Goal: Task Accomplishment & Management: Use online tool/utility

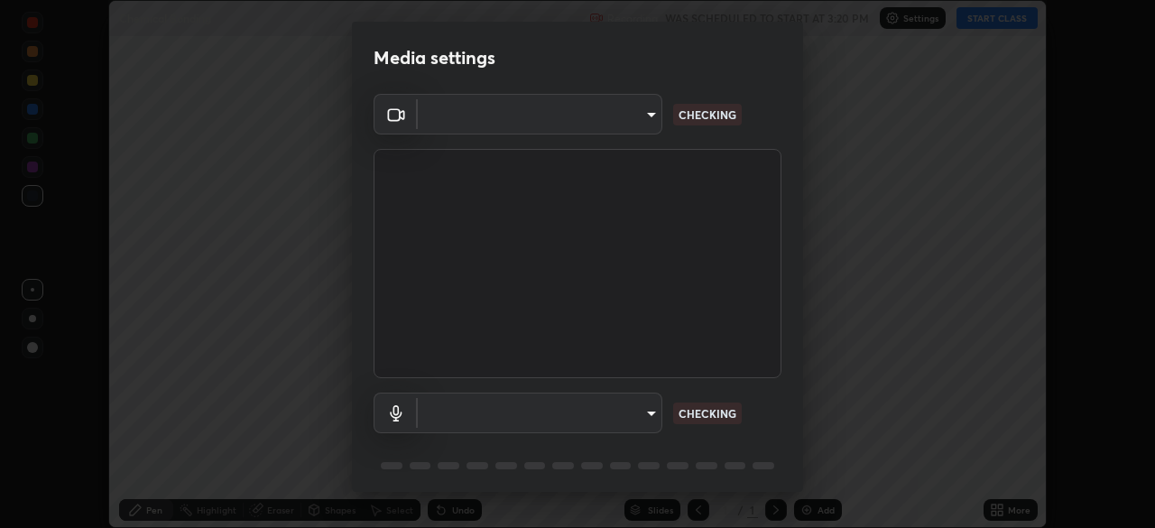
scroll to position [528, 1155]
type input "4845557dca10993e581013970589eac48f795e0d899d370849d875fb2bc8e73d"
type input "85a738cde29f1a0f77f02faae61133734f06326a5b79c5e712f93ea26906b8db"
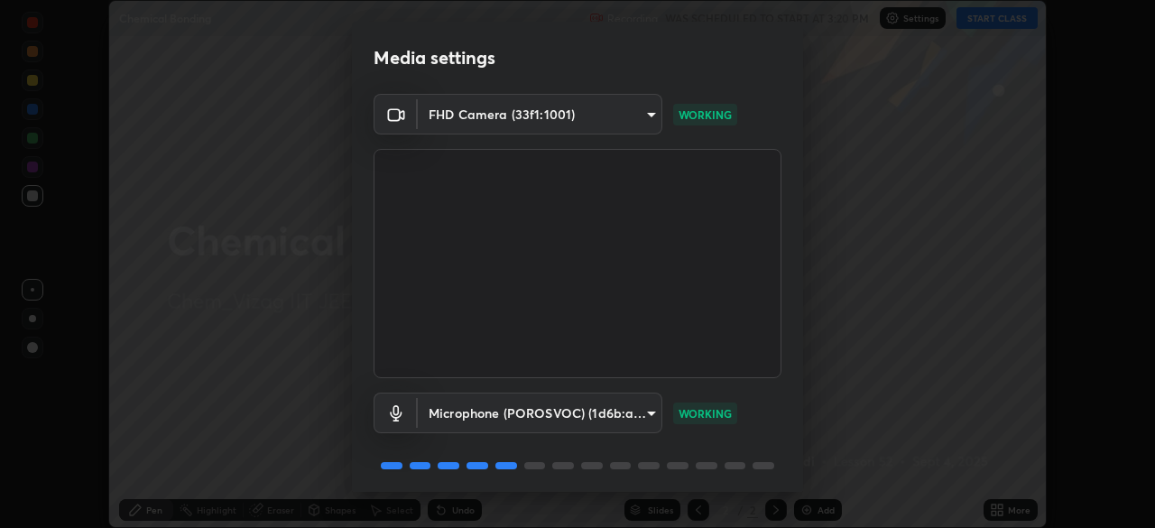
scroll to position [64, 0]
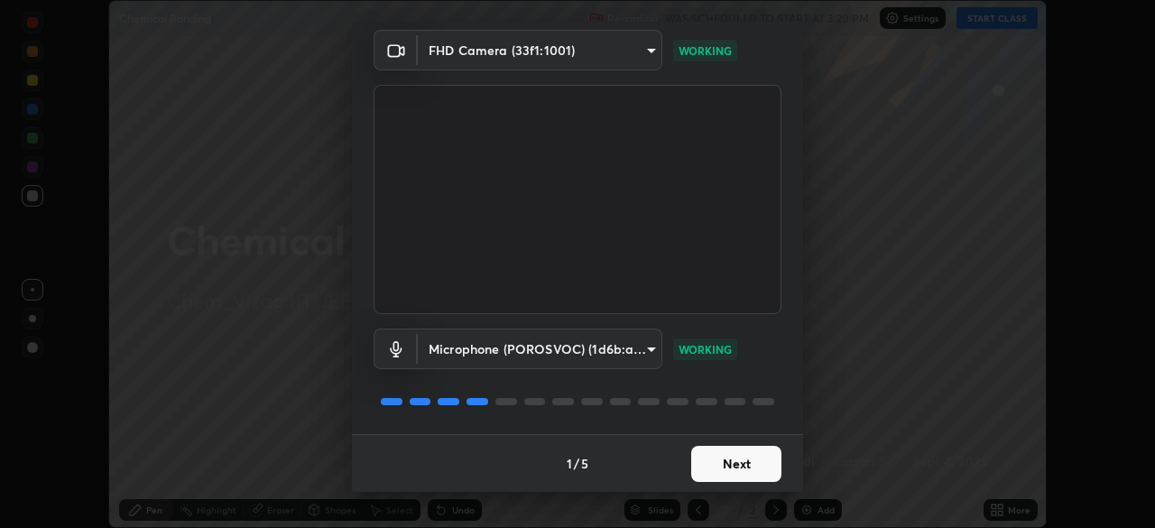
click at [719, 466] on button "Next" at bounding box center [736, 464] width 90 height 36
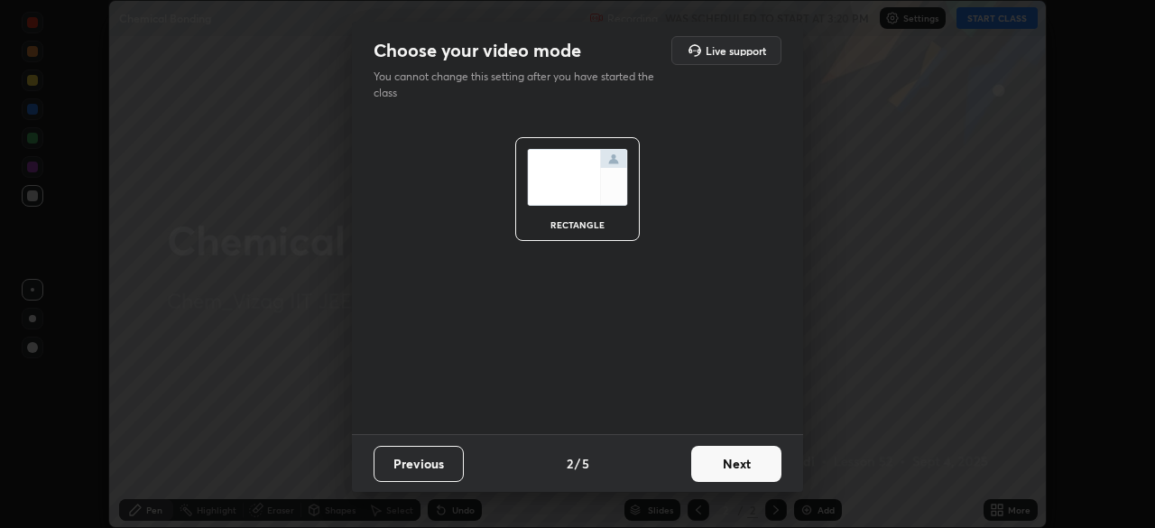
click at [724, 466] on button "Next" at bounding box center [736, 464] width 90 height 36
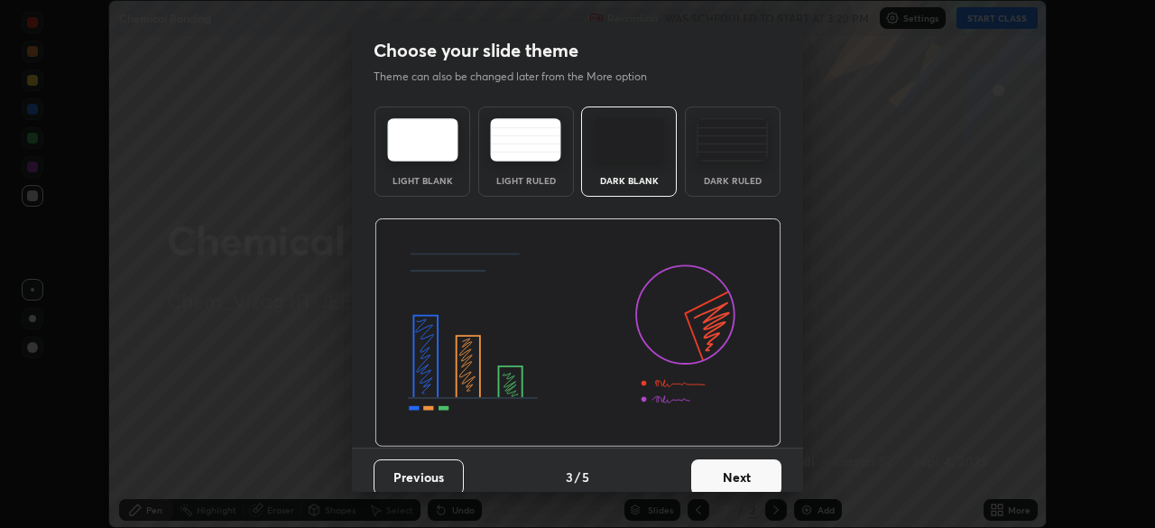
click at [723, 469] on button "Next" at bounding box center [736, 477] width 90 height 36
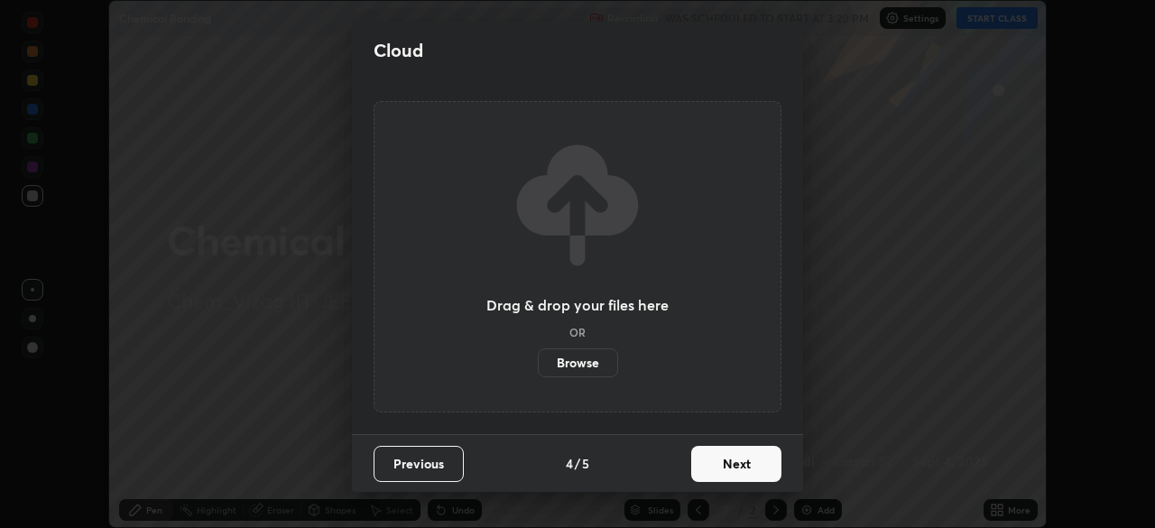
click at [730, 462] on button "Next" at bounding box center [736, 464] width 90 height 36
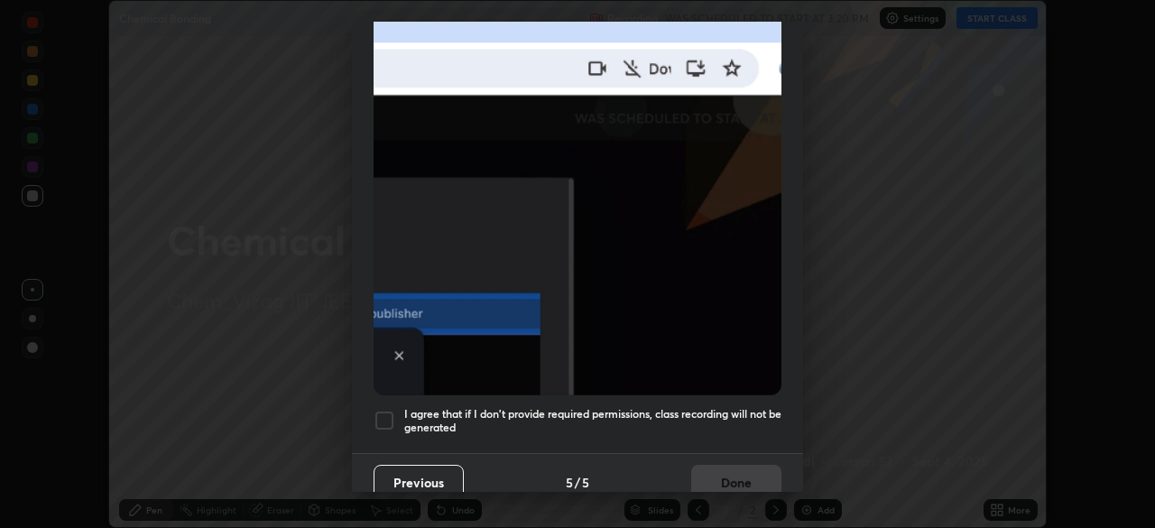
scroll to position [432, 0]
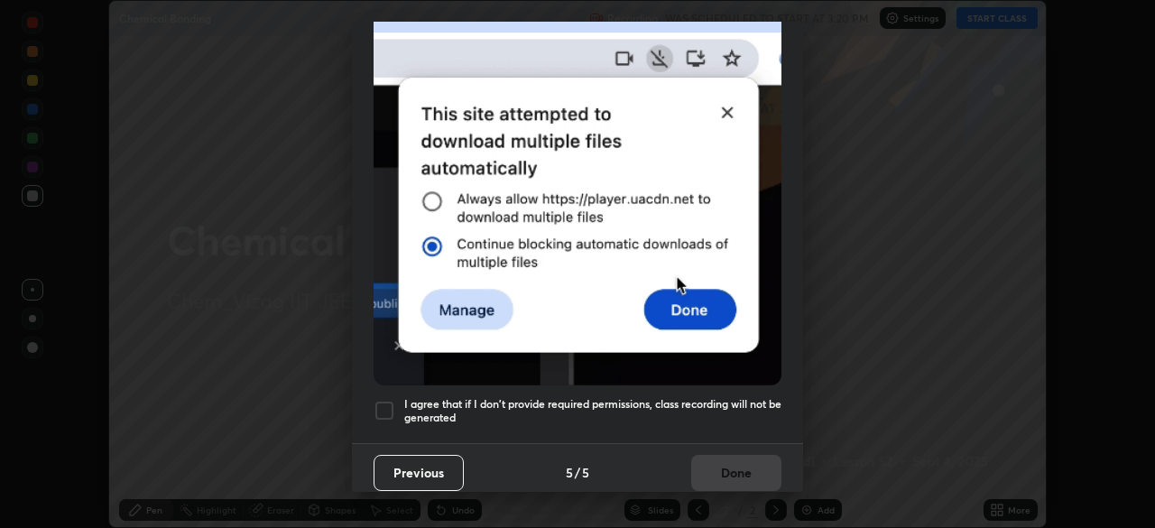
click at [389, 400] on div at bounding box center [385, 411] width 22 height 22
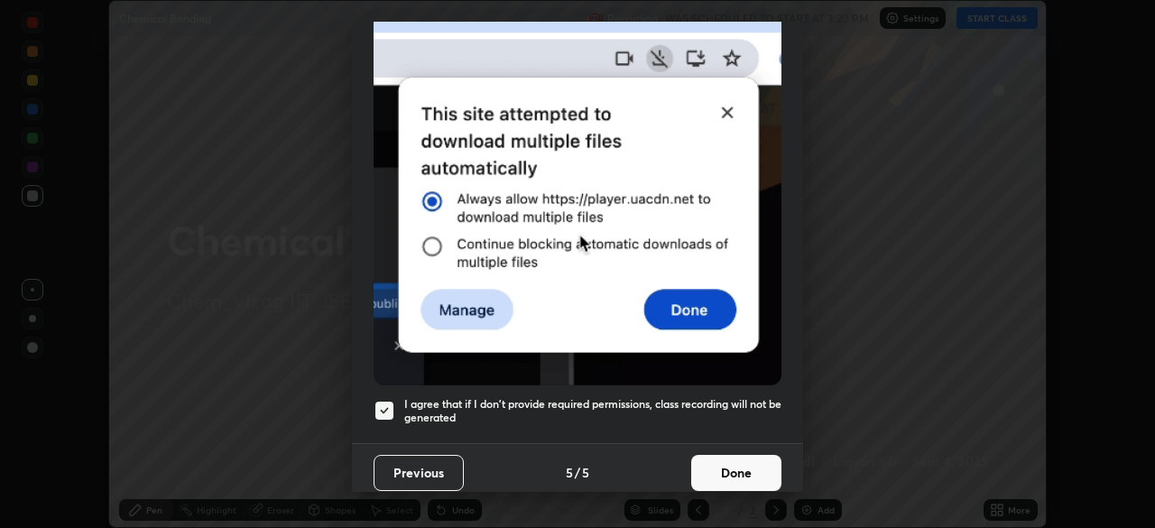
click at [713, 468] on button "Done" at bounding box center [736, 473] width 90 height 36
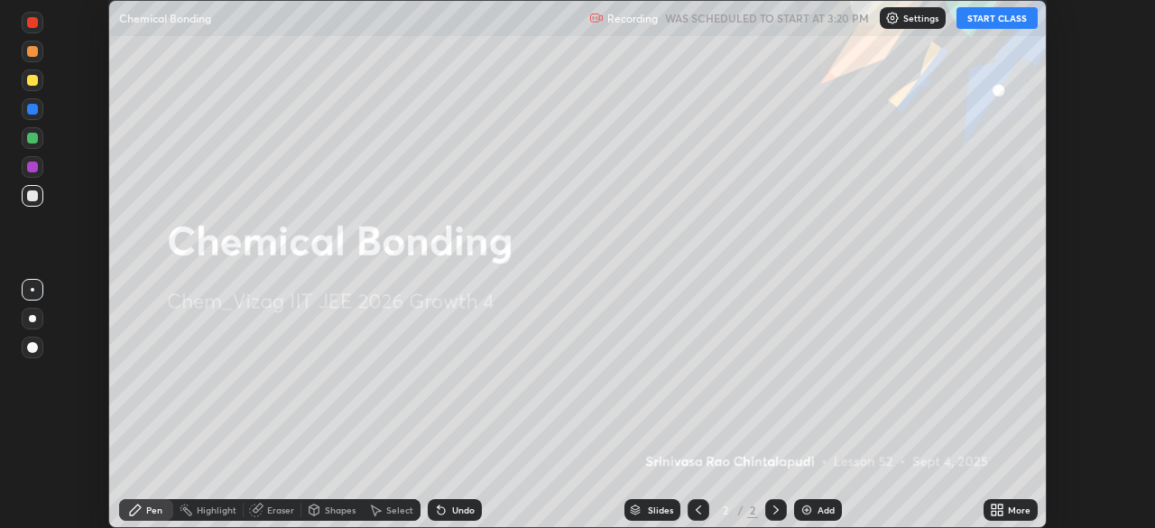
click at [802, 509] on img at bounding box center [807, 510] width 14 height 14
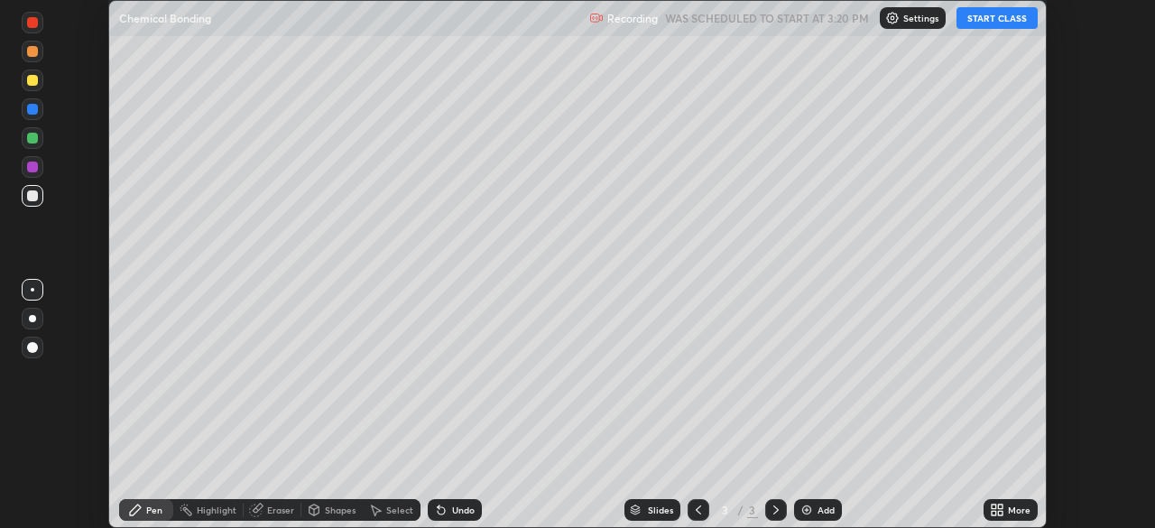
click at [986, 21] on button "START CLASS" at bounding box center [997, 18] width 81 height 22
click at [922, 18] on p "Settings" at bounding box center [929, 18] width 35 height 9
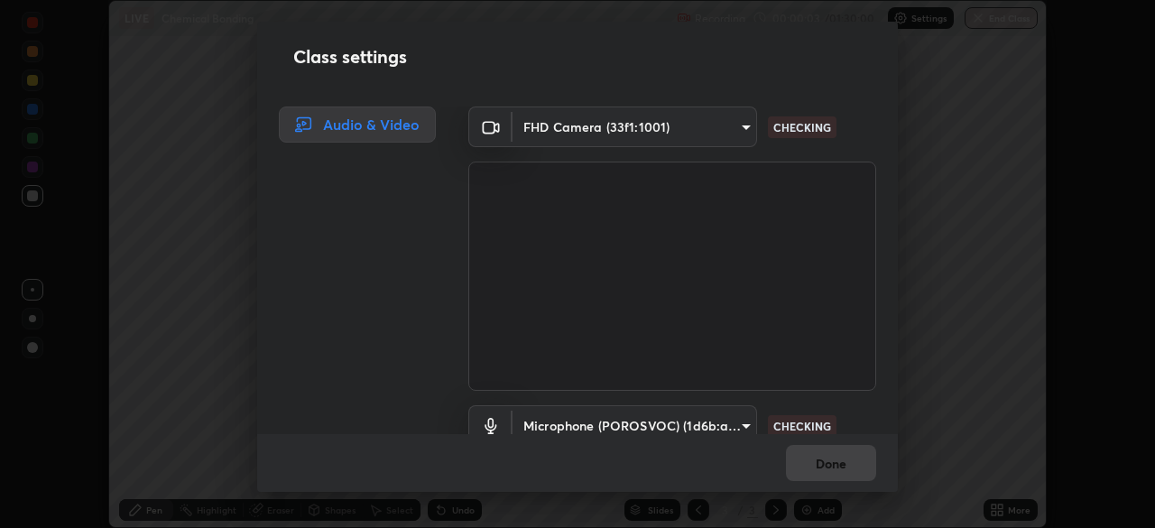
click at [742, 421] on body "Erase all LIVE Chemical Bonding Recording 00:00:03 / 01:30:00 Settings End Clas…" at bounding box center [577, 264] width 1155 height 528
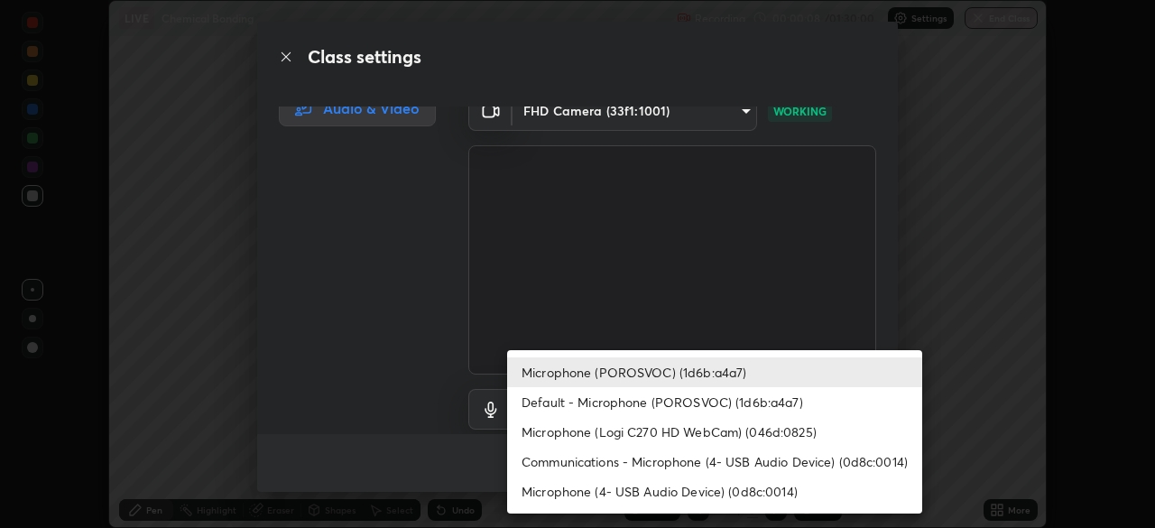
click at [764, 459] on li "Communications - Microphone (4- USB Audio Device) (0d8c:0014)" at bounding box center [714, 462] width 415 height 30
type input "communications"
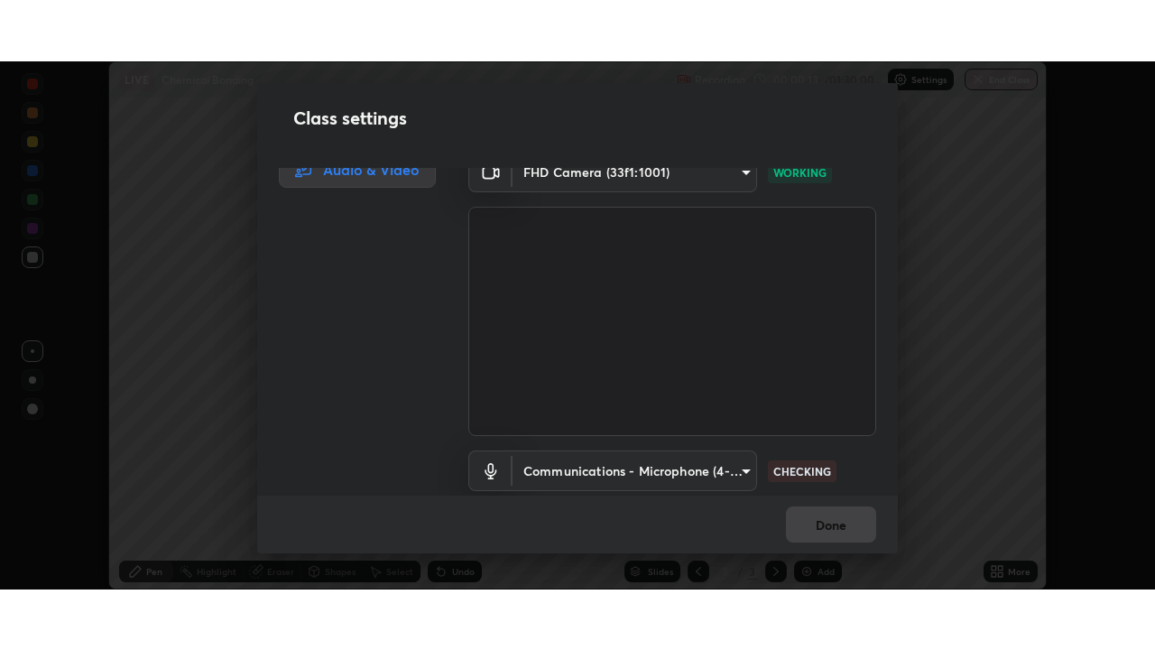
scroll to position [82, 0]
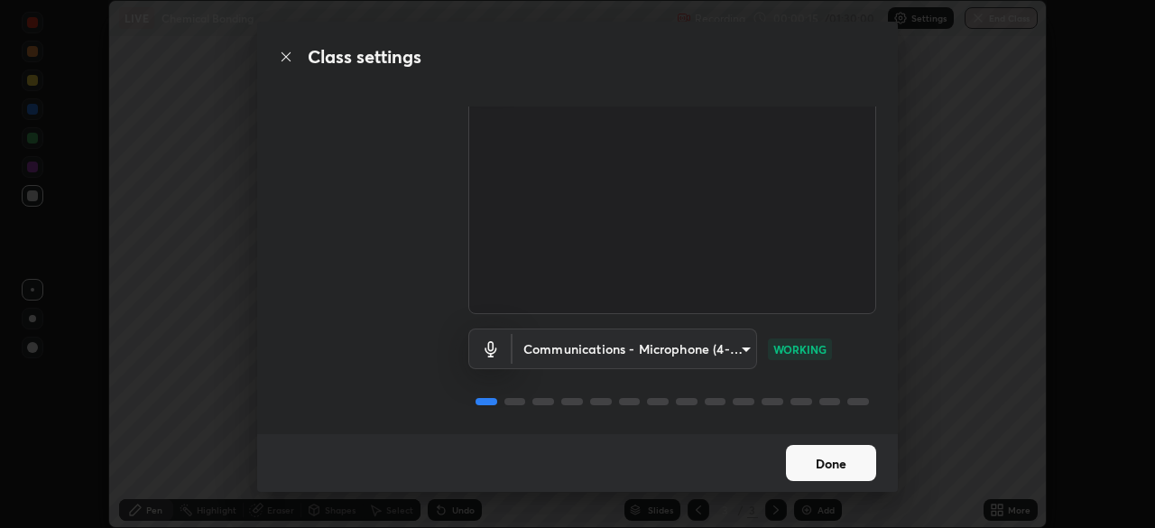
click at [847, 468] on button "Done" at bounding box center [831, 463] width 90 height 36
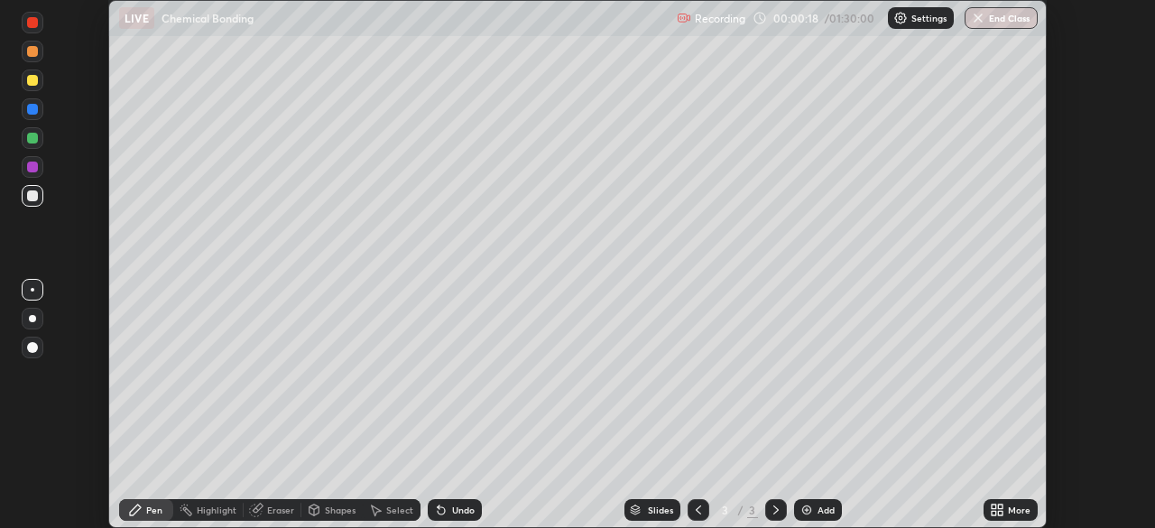
click at [1016, 512] on div "More" at bounding box center [1019, 510] width 23 height 9
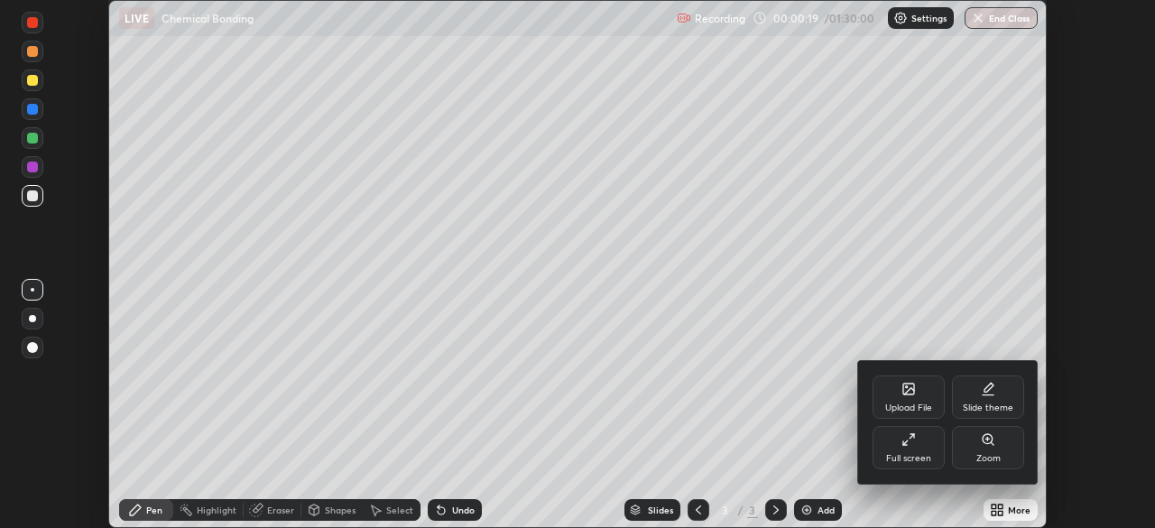
click at [925, 448] on div "Full screen" at bounding box center [909, 447] width 72 height 43
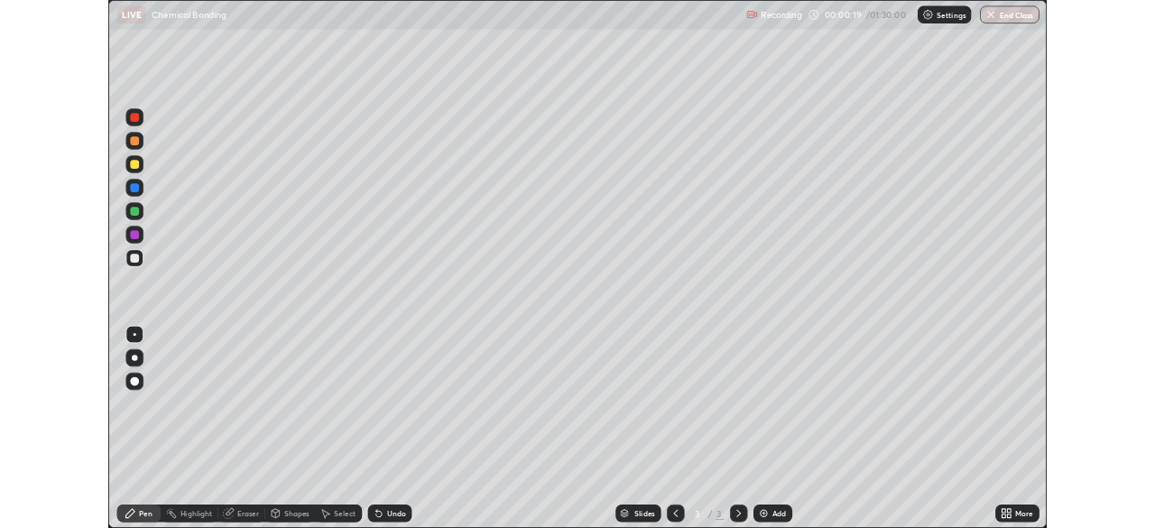
scroll to position [650, 1155]
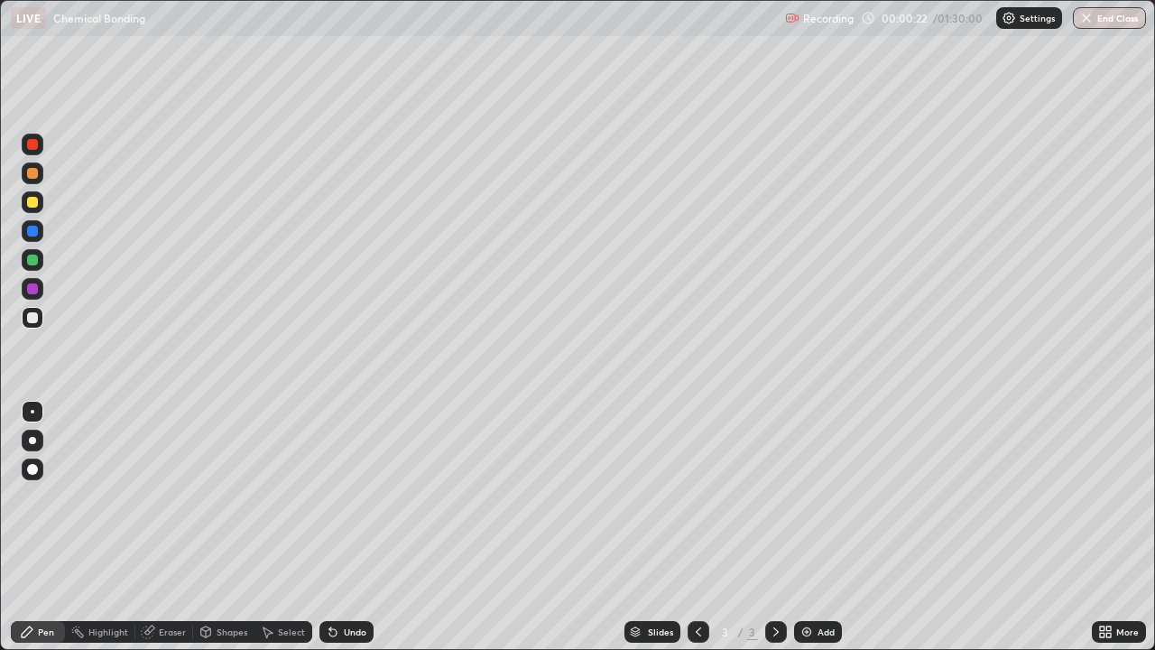
click at [35, 439] on div at bounding box center [32, 440] width 7 height 7
click at [35, 207] on div at bounding box center [32, 202] width 11 height 11
click at [32, 174] on div at bounding box center [32, 173] width 11 height 11
click at [37, 206] on div at bounding box center [33, 202] width 22 height 22
click at [35, 321] on div at bounding box center [32, 317] width 11 height 11
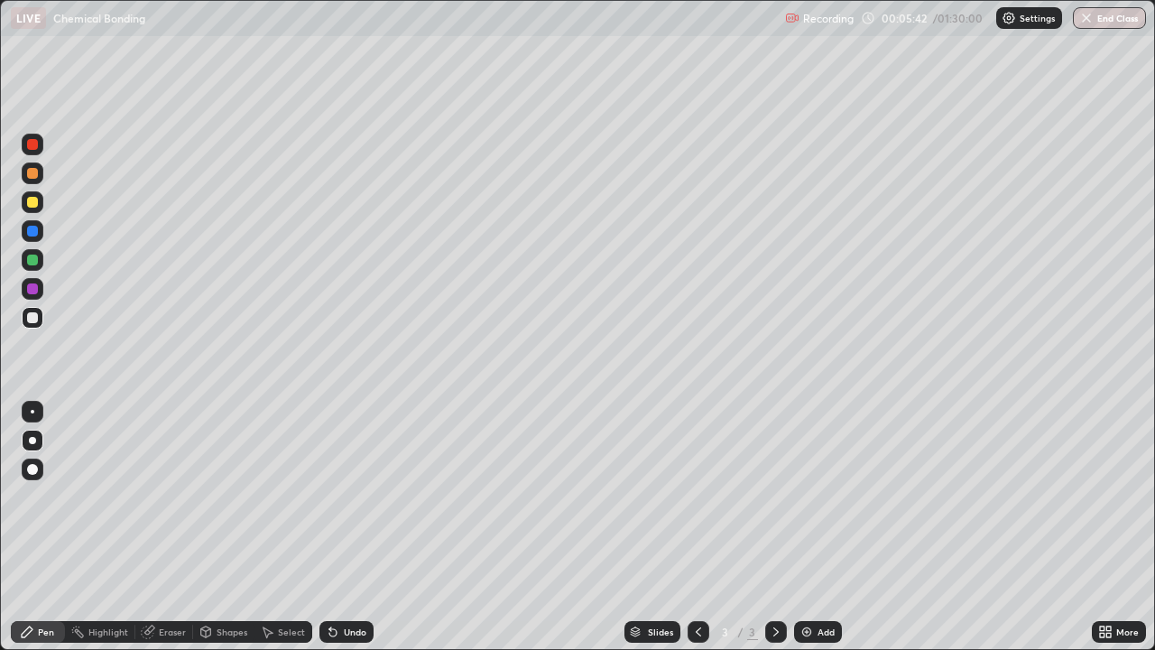
click at [28, 205] on div at bounding box center [32, 202] width 11 height 11
click at [353, 527] on div "Undo" at bounding box center [355, 631] width 23 height 9
click at [339, 527] on div "Undo" at bounding box center [347, 632] width 54 height 22
click at [338, 527] on div "Undo" at bounding box center [347, 632] width 54 height 22
click at [337, 527] on icon at bounding box center [333, 632] width 14 height 14
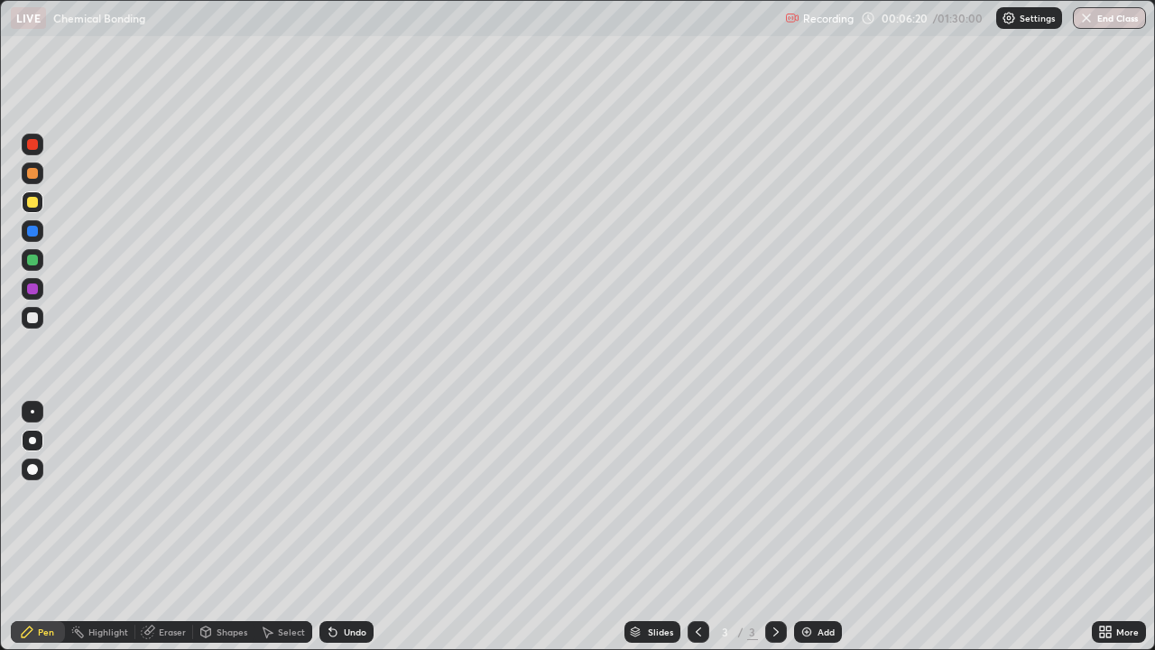
click at [330, 527] on icon at bounding box center [332, 632] width 7 height 7
click at [339, 527] on div "Undo" at bounding box center [347, 632] width 54 height 22
click at [351, 527] on div "Undo" at bounding box center [347, 632] width 54 height 22
click at [30, 319] on div at bounding box center [32, 317] width 11 height 11
click at [348, 527] on div "Undo" at bounding box center [355, 631] width 23 height 9
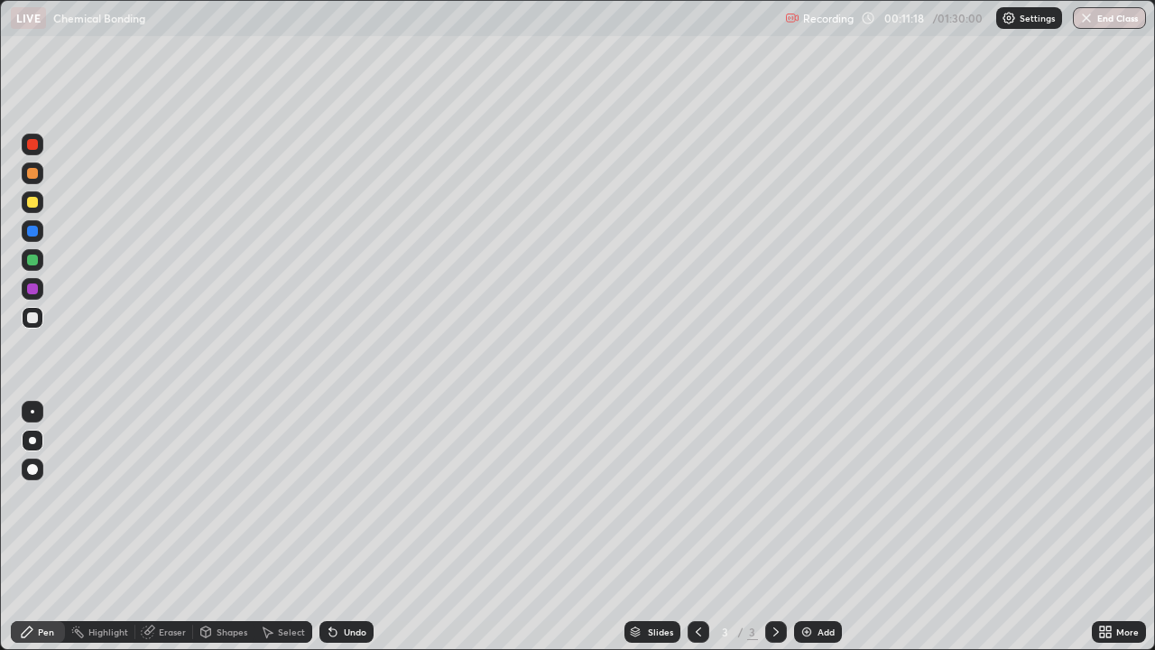
click at [41, 205] on div at bounding box center [33, 202] width 22 height 22
click at [344, 527] on div "Undo" at bounding box center [355, 631] width 23 height 9
click at [340, 527] on div "Undo" at bounding box center [347, 632] width 54 height 22
click at [344, 527] on div "Undo" at bounding box center [355, 631] width 23 height 9
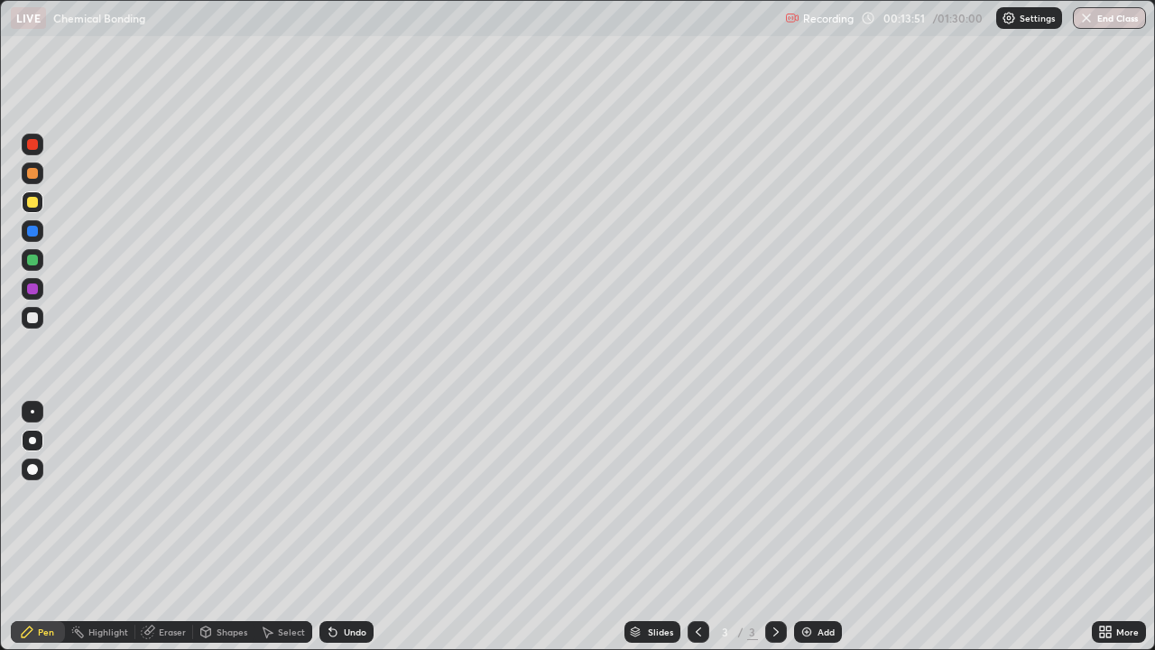
click at [340, 527] on div "Undo" at bounding box center [347, 632] width 54 height 22
click at [810, 527] on img at bounding box center [807, 632] width 14 height 14
click at [335, 527] on icon at bounding box center [333, 632] width 14 height 14
click at [32, 319] on div at bounding box center [32, 317] width 11 height 11
click at [163, 527] on div "Eraser" at bounding box center [172, 631] width 27 height 9
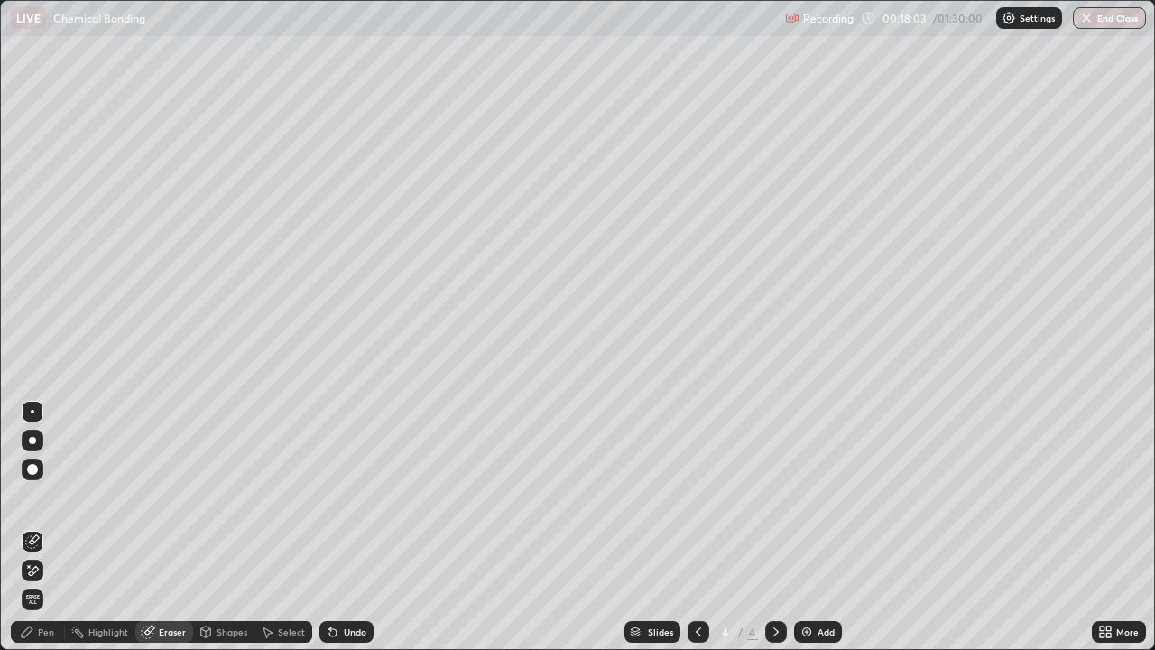
click at [52, 527] on div "Pen" at bounding box center [46, 631] width 16 height 9
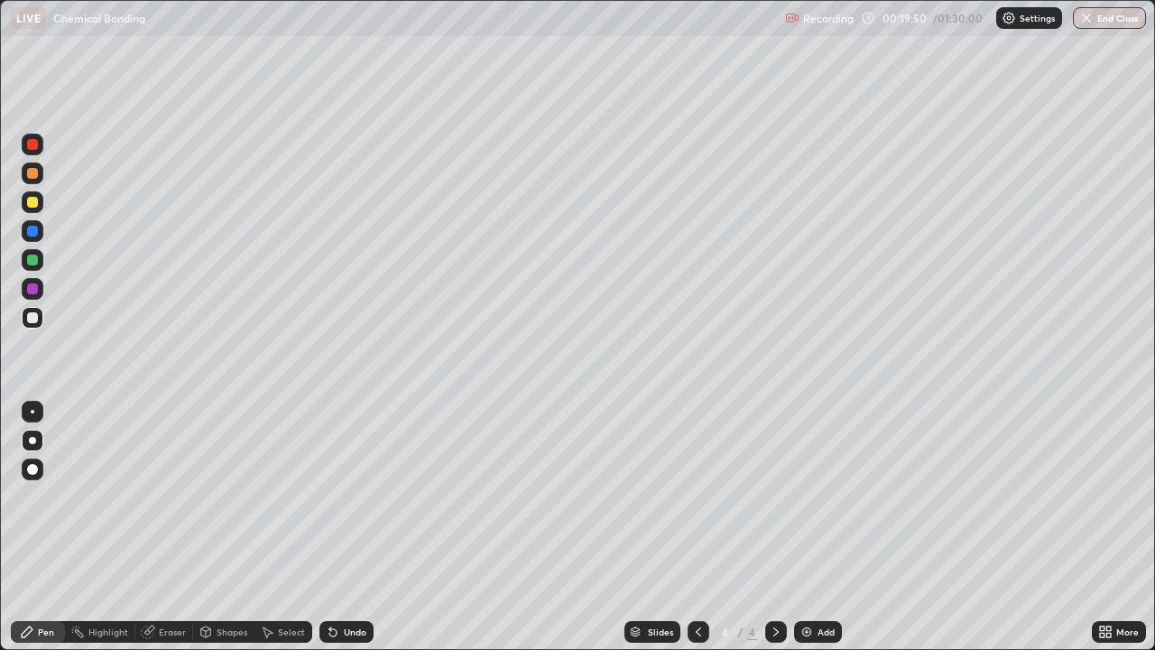
click at [697, 527] on icon at bounding box center [698, 632] width 14 height 14
click at [775, 527] on icon at bounding box center [776, 631] width 5 height 9
click at [34, 204] on div at bounding box center [32, 202] width 11 height 11
click at [33, 173] on div at bounding box center [32, 173] width 11 height 11
click at [32, 204] on div at bounding box center [32, 202] width 11 height 11
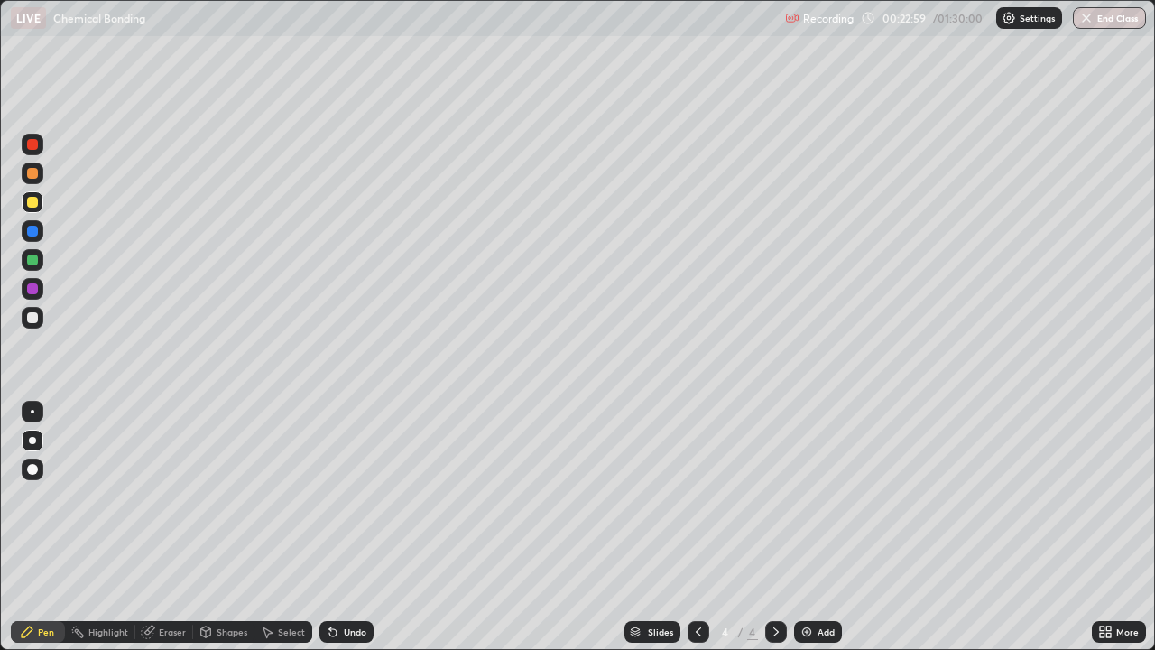
click at [351, 527] on div "Undo" at bounding box center [347, 632] width 54 height 22
click at [354, 527] on div "Undo" at bounding box center [347, 632] width 54 height 22
click at [353, 527] on div "Undo" at bounding box center [347, 632] width 54 height 22
click at [31, 318] on div at bounding box center [32, 317] width 11 height 11
click at [31, 204] on div at bounding box center [32, 202] width 11 height 11
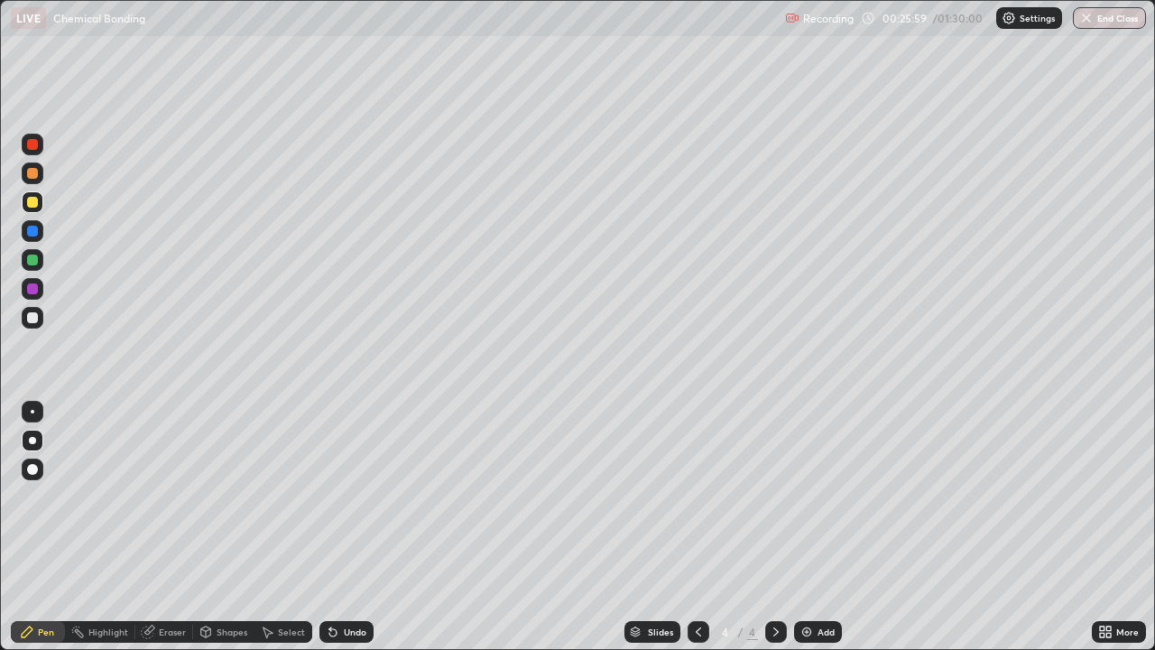
click at [30, 320] on div at bounding box center [32, 317] width 11 height 11
click at [356, 527] on div "Undo" at bounding box center [355, 631] width 23 height 9
click at [355, 527] on div "Undo" at bounding box center [347, 632] width 54 height 22
click at [352, 527] on div "Undo" at bounding box center [355, 631] width 23 height 9
click at [31, 207] on div at bounding box center [32, 202] width 11 height 11
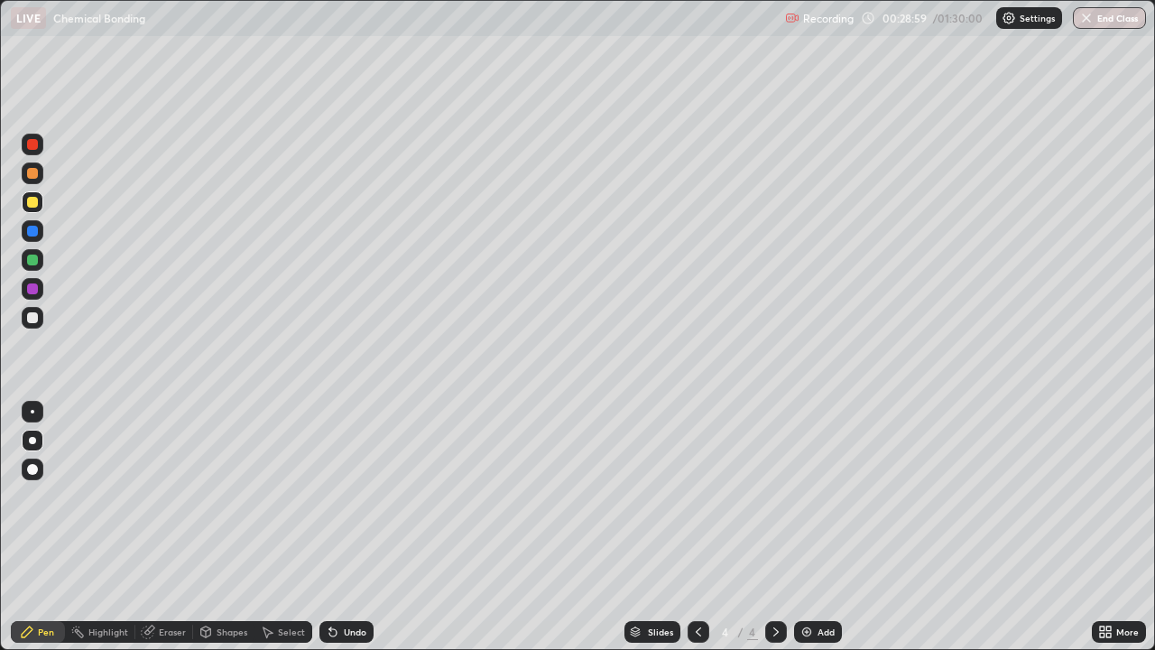
click at [802, 527] on img at bounding box center [807, 632] width 14 height 14
click at [355, 527] on div "Undo" at bounding box center [355, 631] width 23 height 9
click at [357, 527] on div "Undo" at bounding box center [355, 631] width 23 height 9
click at [697, 527] on icon at bounding box center [698, 632] width 14 height 14
click at [775, 527] on icon at bounding box center [776, 632] width 14 height 14
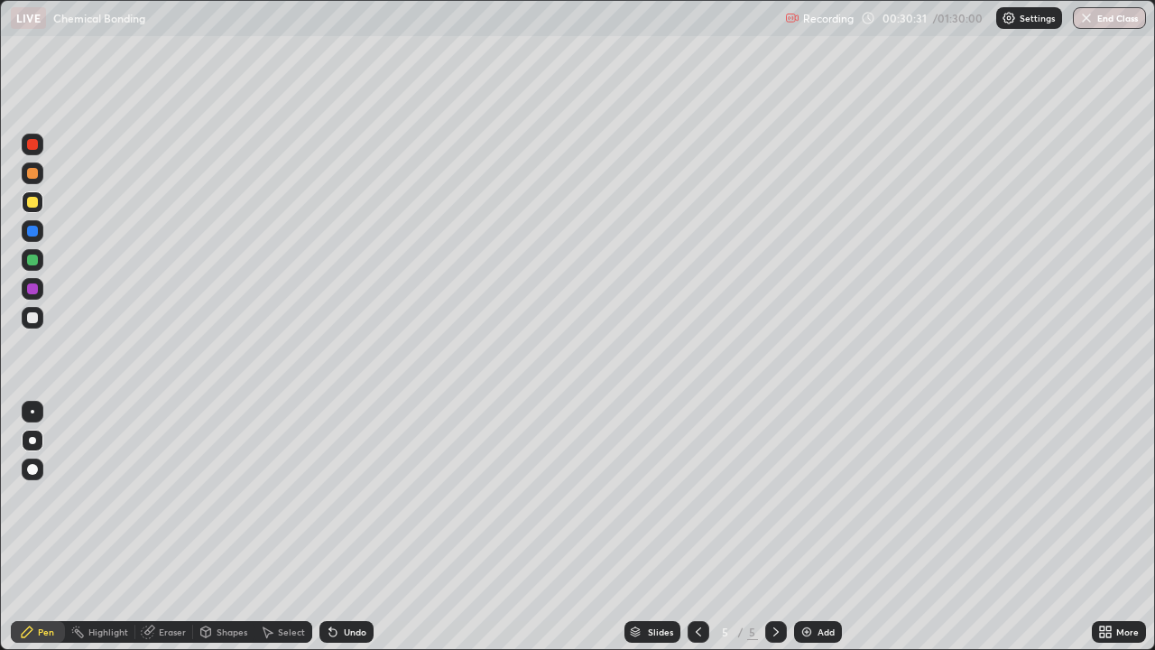
click at [37, 316] on div at bounding box center [32, 317] width 11 height 11
click at [695, 527] on icon at bounding box center [698, 632] width 14 height 14
click at [775, 527] on icon at bounding box center [776, 632] width 14 height 14
click at [34, 202] on div at bounding box center [32, 202] width 11 height 11
click at [351, 527] on div "Undo" at bounding box center [355, 631] width 23 height 9
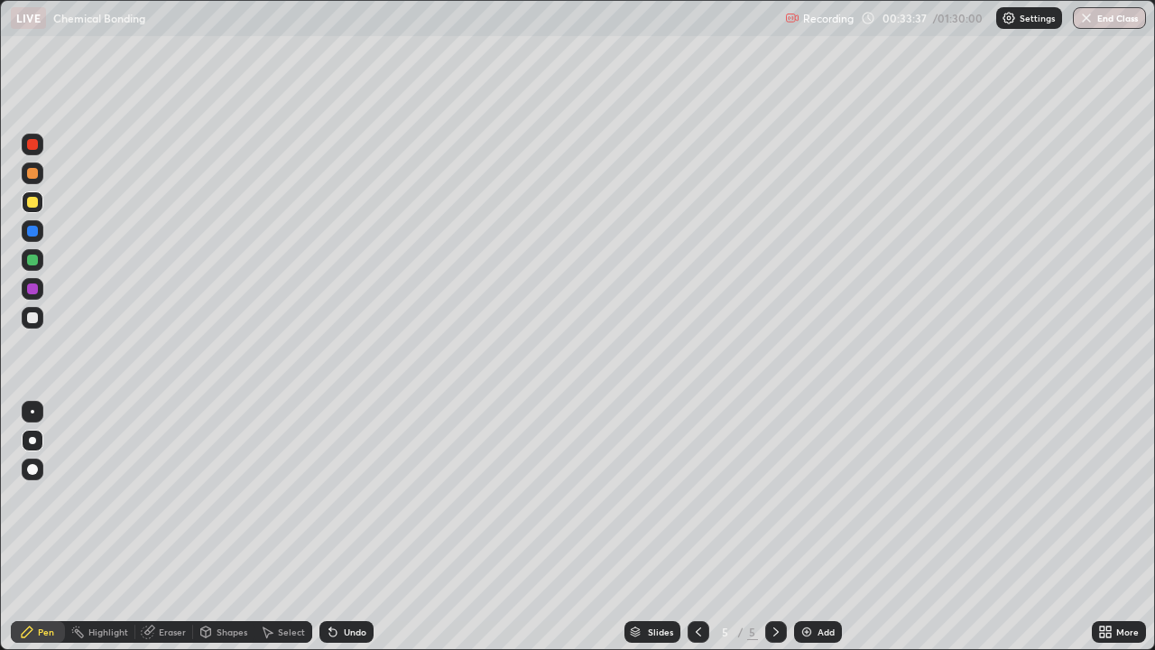
click at [34, 321] on div at bounding box center [32, 317] width 11 height 11
click at [357, 527] on div "Undo" at bounding box center [355, 631] width 23 height 9
click at [34, 204] on div at bounding box center [32, 202] width 11 height 11
click at [691, 527] on icon at bounding box center [698, 632] width 14 height 14
click at [772, 527] on icon at bounding box center [776, 632] width 14 height 14
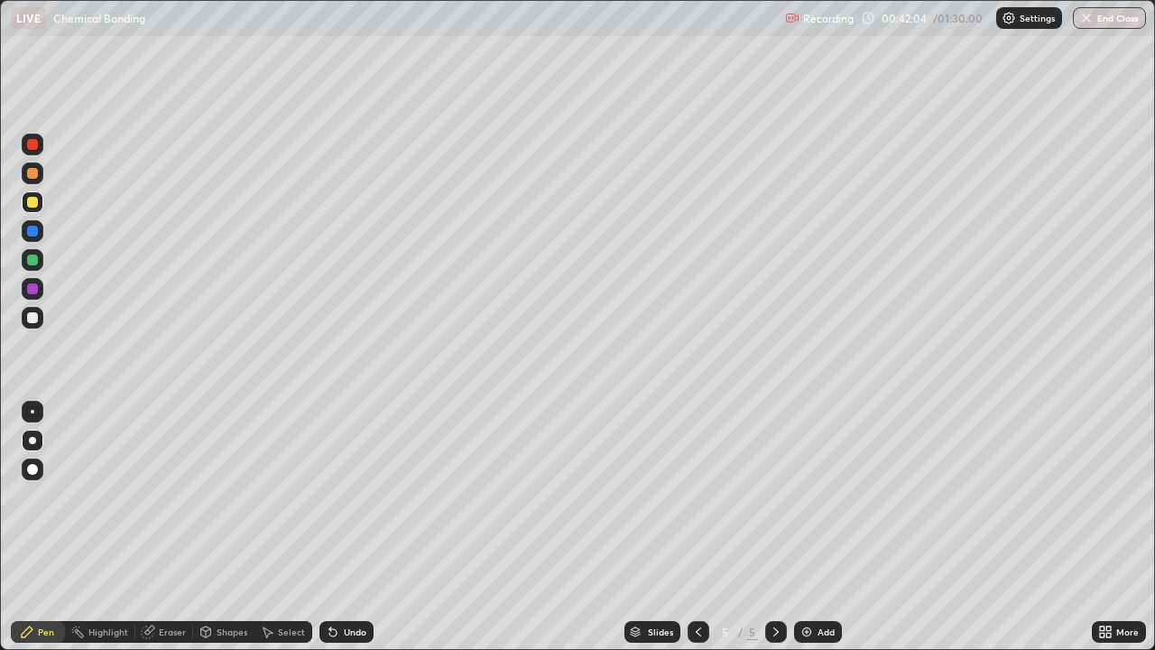
click at [807, 527] on img at bounding box center [807, 632] width 14 height 14
click at [37, 317] on div at bounding box center [32, 317] width 11 height 11
click at [698, 527] on icon at bounding box center [698, 632] width 14 height 14
click at [772, 527] on icon at bounding box center [776, 632] width 14 height 14
click at [337, 527] on icon at bounding box center [333, 632] width 14 height 14
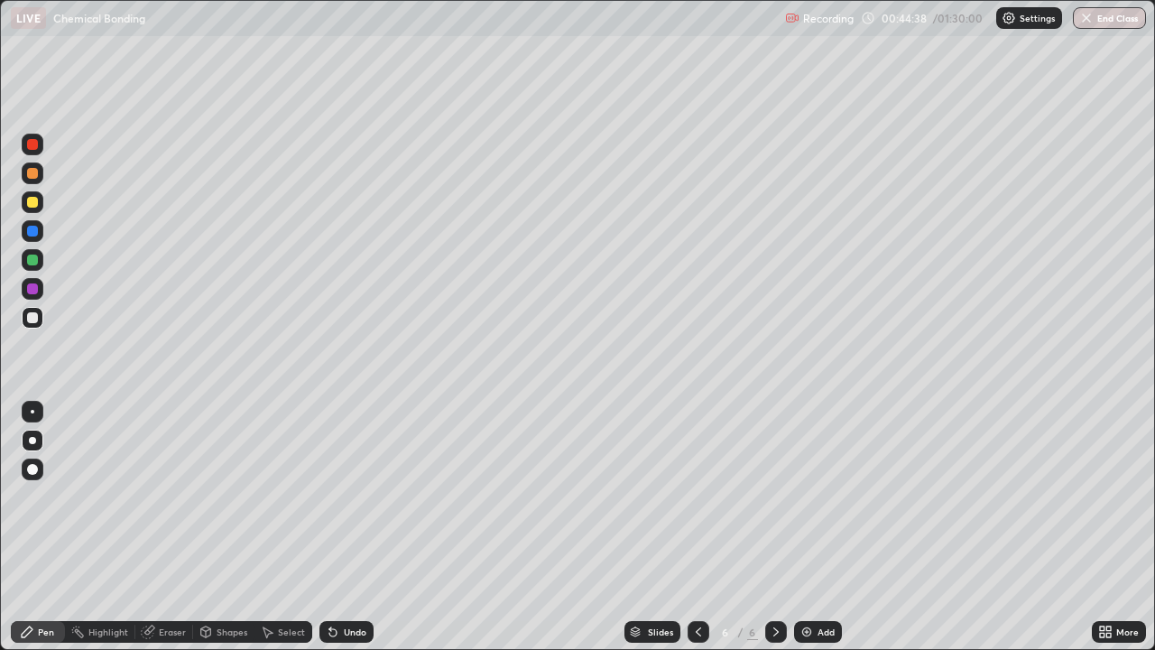
click at [32, 203] on div at bounding box center [32, 202] width 11 height 11
click at [699, 527] on icon at bounding box center [698, 632] width 14 height 14
click at [691, 527] on icon at bounding box center [698, 632] width 14 height 14
click at [776, 527] on icon at bounding box center [776, 631] width 5 height 9
click at [775, 527] on icon at bounding box center [776, 632] width 14 height 14
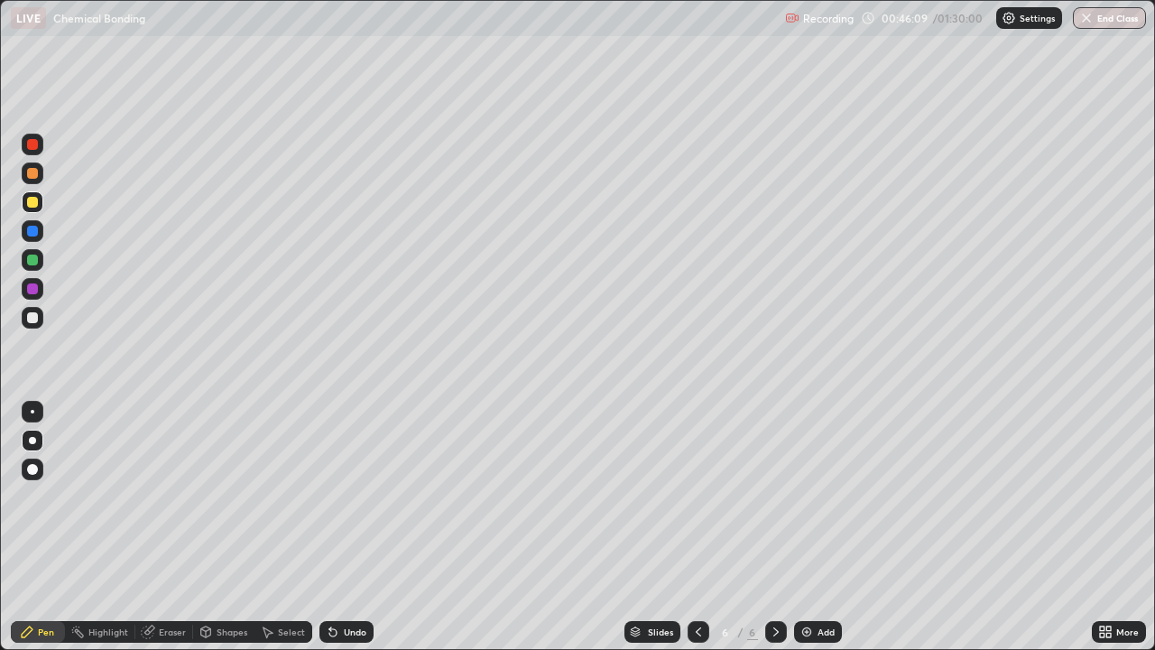
click at [31, 173] on div at bounding box center [32, 173] width 11 height 11
click at [33, 320] on div at bounding box center [32, 317] width 11 height 11
click at [34, 207] on div at bounding box center [32, 202] width 11 height 11
click at [29, 319] on div at bounding box center [32, 317] width 11 height 11
click at [346, 527] on div "Undo" at bounding box center [355, 631] width 23 height 9
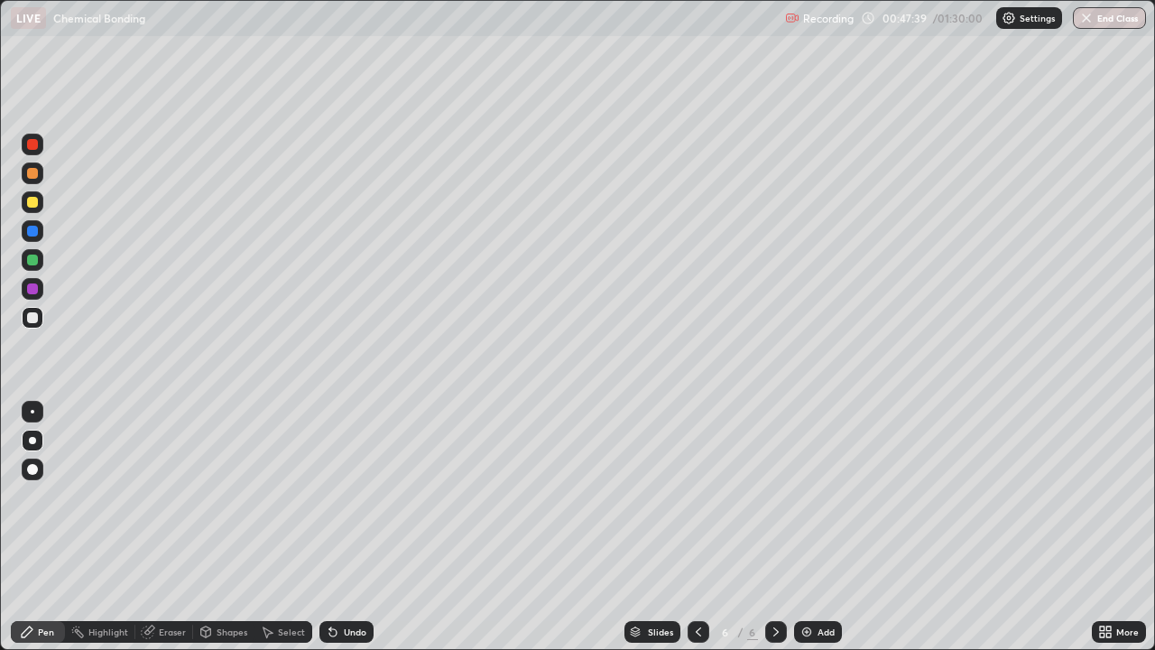
click at [347, 527] on div "Undo" at bounding box center [355, 631] width 23 height 9
click at [344, 527] on div "Undo" at bounding box center [355, 631] width 23 height 9
click at [32, 205] on div at bounding box center [32, 202] width 11 height 11
click at [357, 527] on div "Undo" at bounding box center [355, 631] width 23 height 9
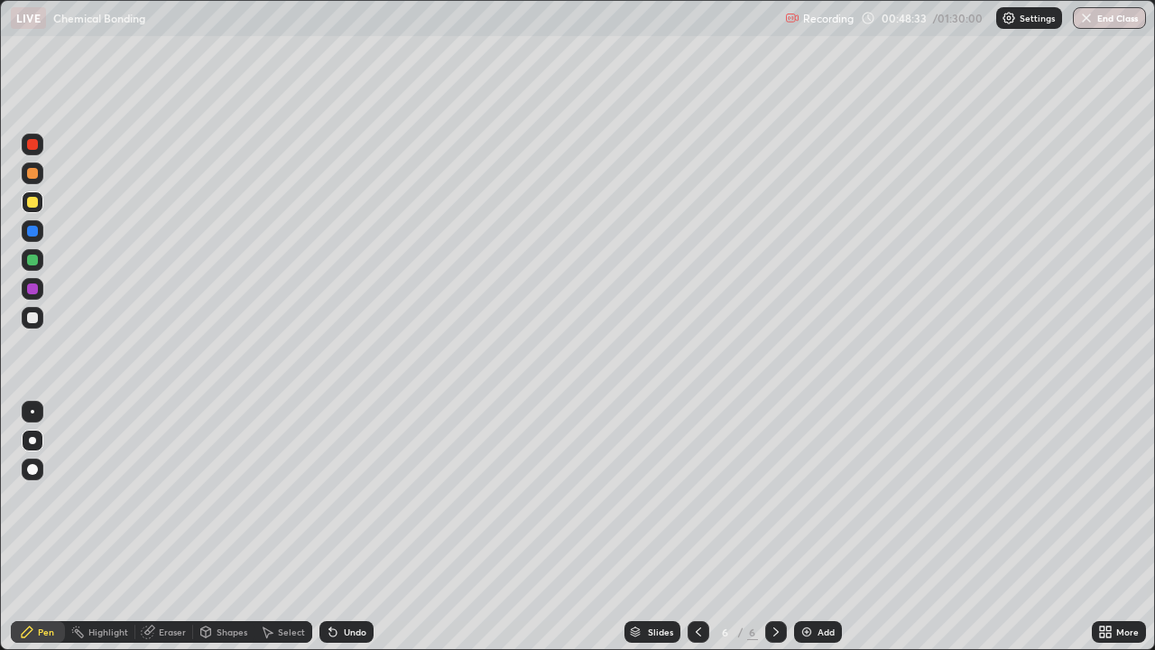
click at [32, 321] on div at bounding box center [32, 317] width 11 height 11
click at [348, 527] on div "Undo" at bounding box center [355, 631] width 23 height 9
click at [28, 203] on div at bounding box center [32, 202] width 11 height 11
click at [39, 319] on div at bounding box center [33, 318] width 22 height 22
click at [344, 527] on div "Undo" at bounding box center [355, 631] width 23 height 9
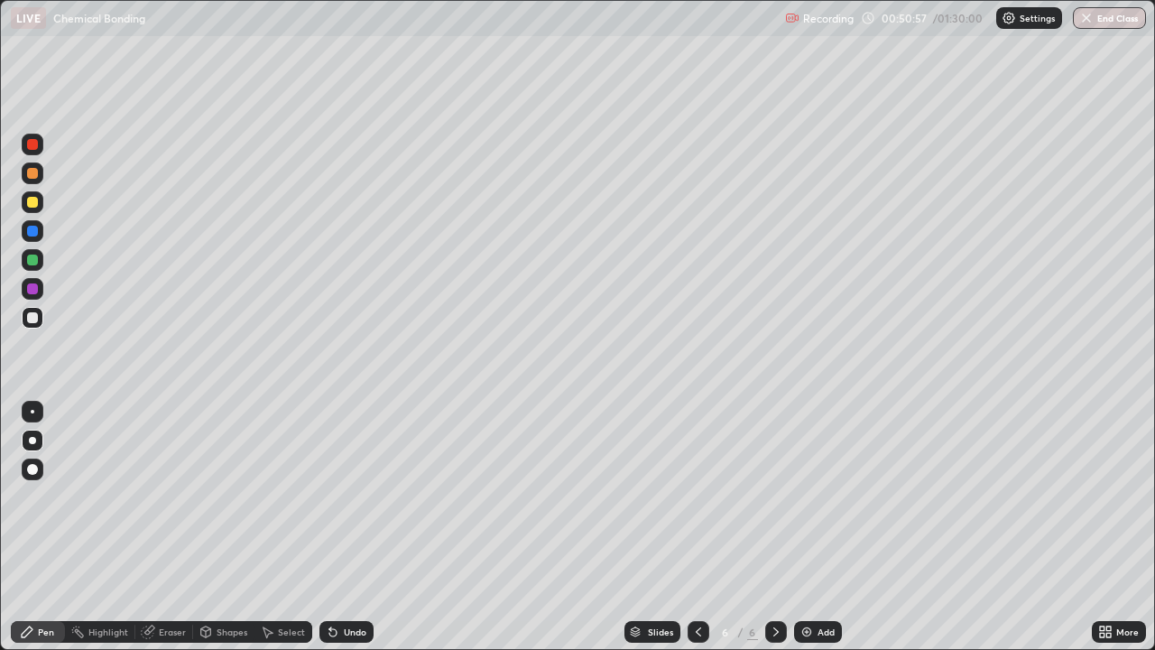
click at [345, 527] on div "Undo" at bounding box center [355, 631] width 23 height 9
click at [37, 205] on div at bounding box center [32, 202] width 11 height 11
click at [27, 319] on div at bounding box center [32, 317] width 11 height 11
click at [35, 205] on div at bounding box center [32, 202] width 11 height 11
click at [356, 527] on div "Undo" at bounding box center [355, 631] width 23 height 9
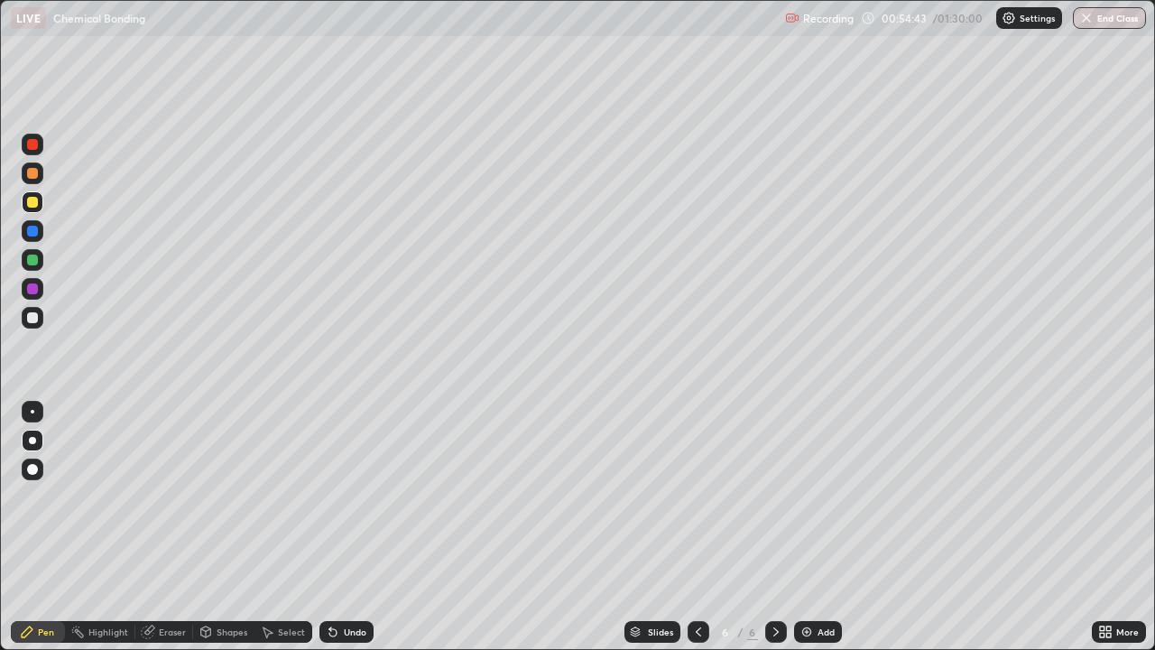
click at [356, 527] on div "Undo" at bounding box center [347, 632] width 54 height 22
click at [350, 527] on div "Undo" at bounding box center [347, 632] width 54 height 22
click at [815, 527] on div "Add" at bounding box center [818, 632] width 48 height 22
click at [330, 527] on icon at bounding box center [332, 632] width 7 height 7
click at [333, 527] on icon at bounding box center [332, 632] width 7 height 7
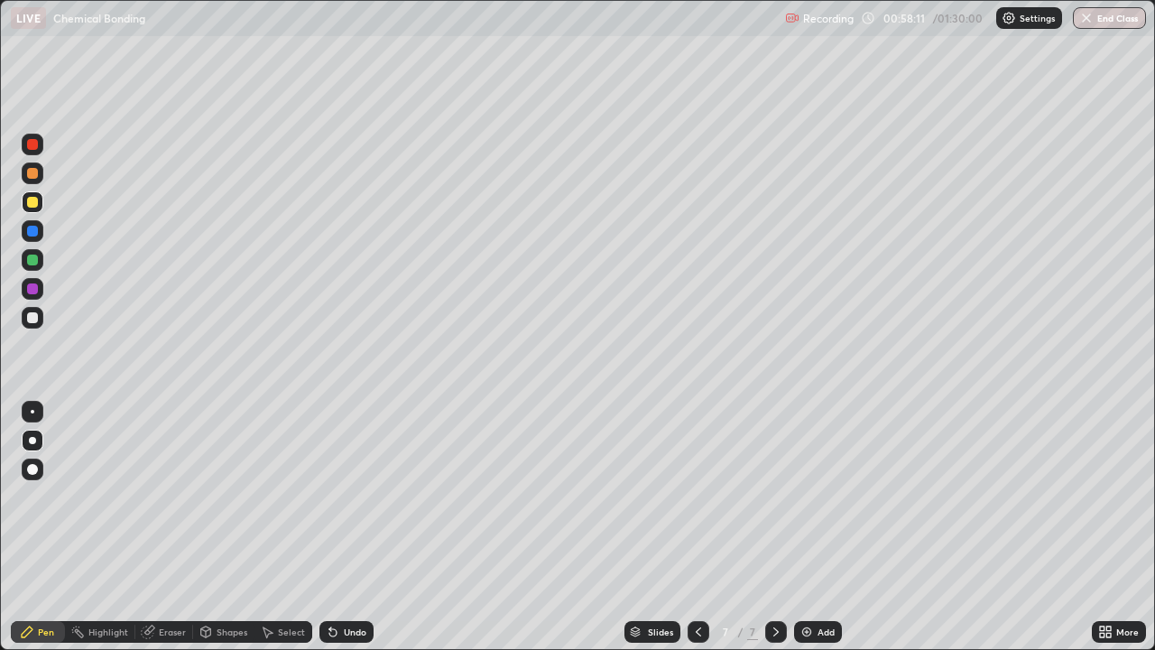
click at [337, 527] on icon at bounding box center [333, 632] width 14 height 14
click at [33, 320] on div at bounding box center [32, 317] width 11 height 11
click at [694, 527] on icon at bounding box center [698, 632] width 14 height 14
click at [775, 527] on icon at bounding box center [776, 632] width 14 height 14
click at [339, 527] on div "Undo" at bounding box center [347, 632] width 54 height 22
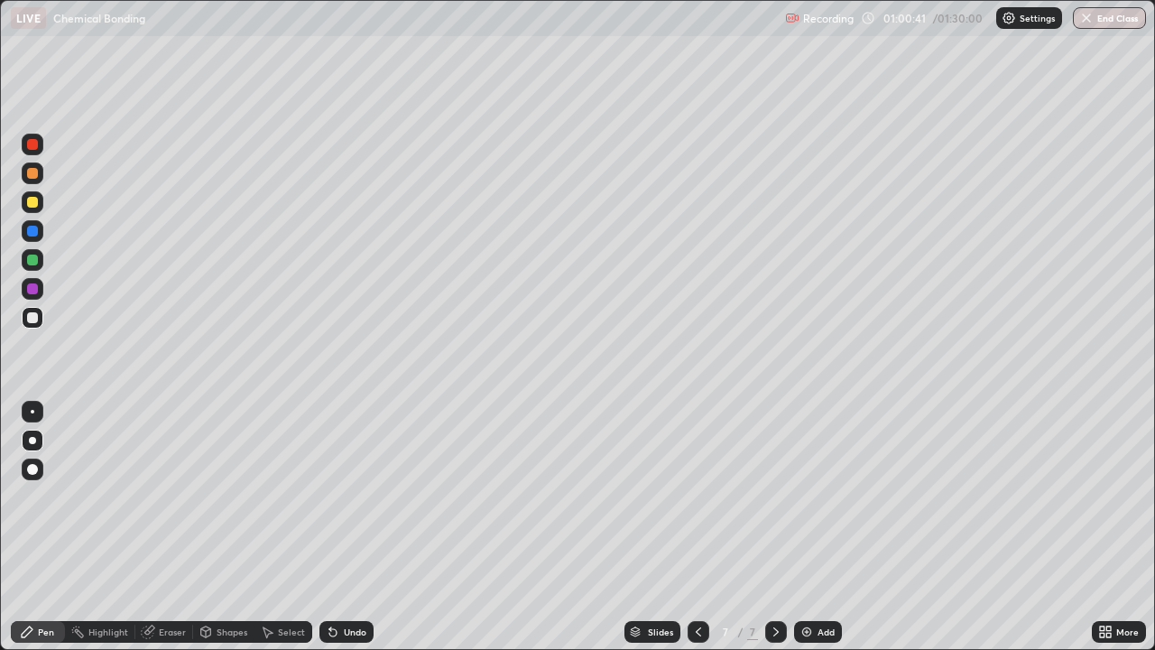
click at [33, 262] on div at bounding box center [32, 260] width 11 height 11
click at [37, 322] on div at bounding box center [33, 318] width 22 height 22
click at [31, 198] on div at bounding box center [32, 202] width 11 height 11
click at [37, 318] on div at bounding box center [32, 317] width 11 height 11
click at [344, 527] on div "Undo" at bounding box center [355, 631] width 23 height 9
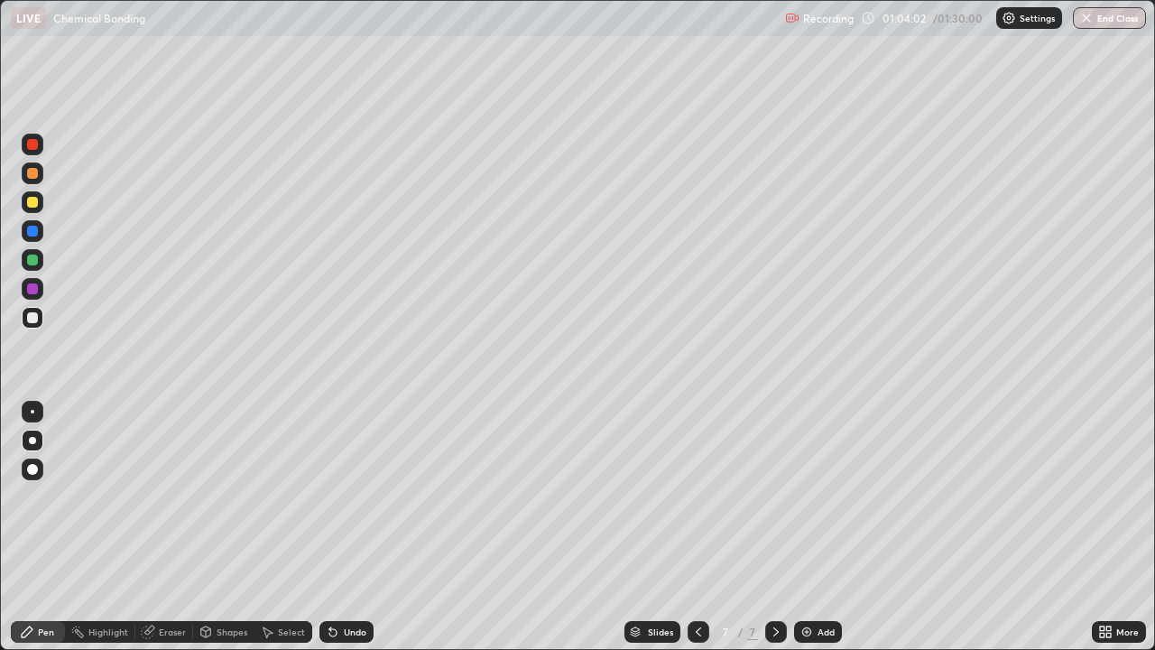
click at [348, 527] on div "Undo" at bounding box center [355, 631] width 23 height 9
click at [350, 527] on div "Undo" at bounding box center [347, 632] width 54 height 22
click at [355, 527] on div "Undo" at bounding box center [347, 632] width 54 height 22
click at [29, 204] on div at bounding box center [32, 202] width 11 height 11
click at [818, 527] on div "Add" at bounding box center [826, 631] width 17 height 9
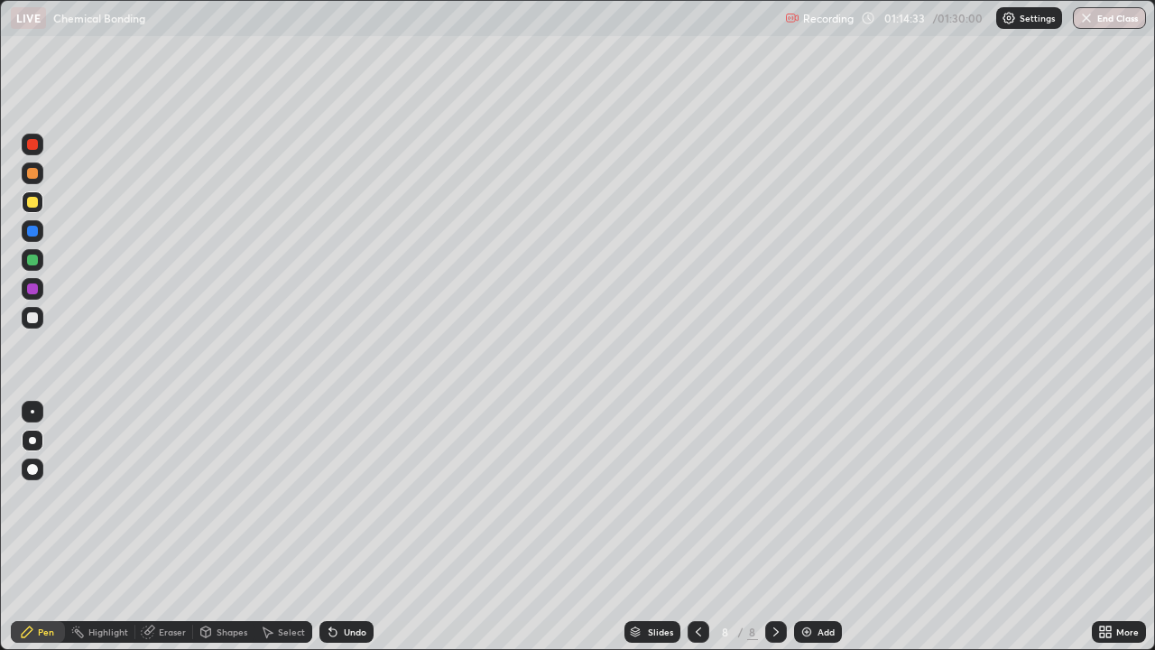
click at [33, 325] on div at bounding box center [33, 318] width 22 height 22
click at [329, 527] on icon at bounding box center [330, 628] width 2 height 2
click at [334, 527] on icon at bounding box center [332, 632] width 7 height 7
click at [330, 527] on icon at bounding box center [332, 632] width 7 height 7
click at [329, 527] on div "Undo" at bounding box center [347, 632] width 54 height 22
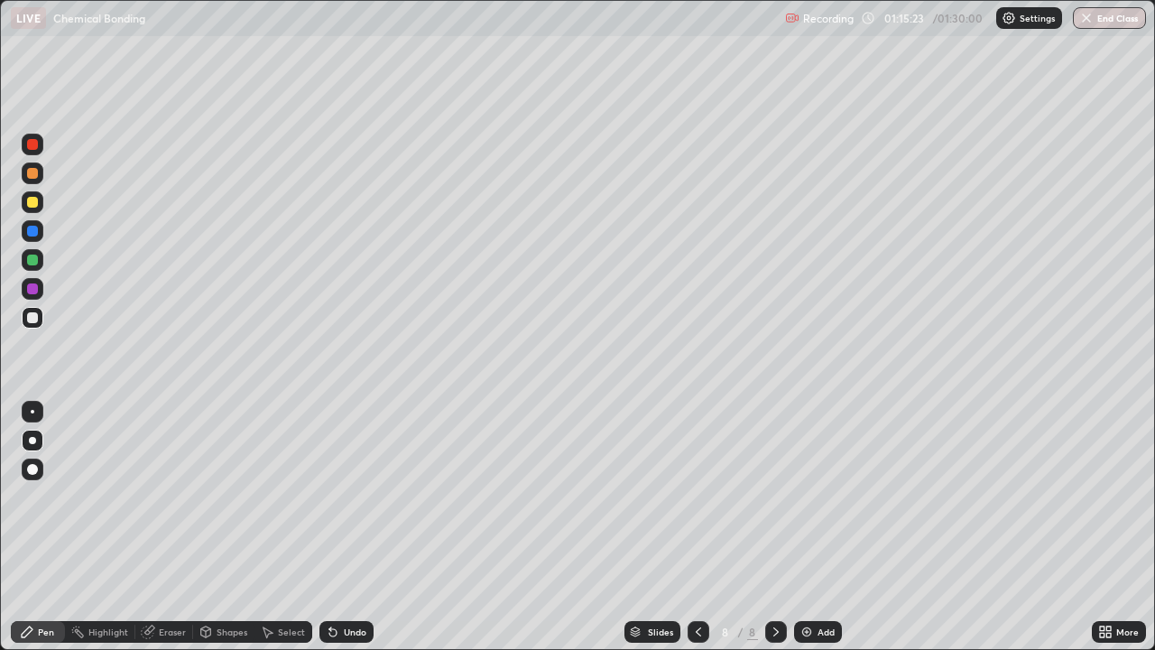
click at [36, 176] on div at bounding box center [32, 173] width 11 height 11
click at [33, 206] on div at bounding box center [32, 202] width 11 height 11
click at [1079, 26] on button "End Class" at bounding box center [1109, 18] width 73 height 22
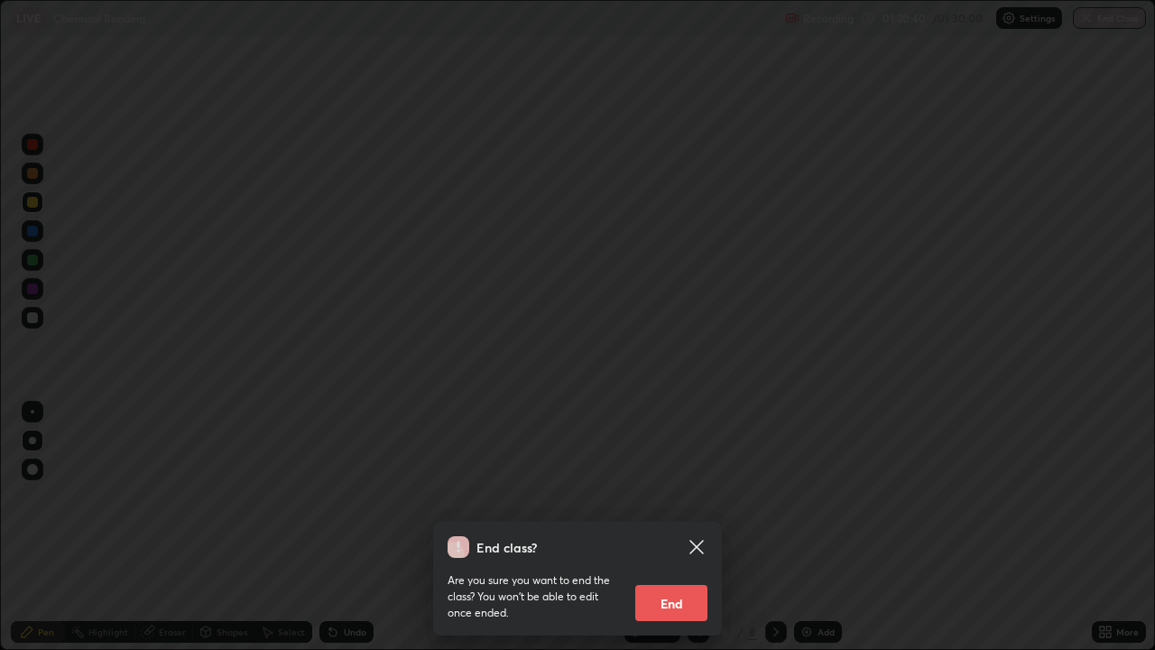
click at [1099, 26] on div "End class? Are you sure you want to end the class? You won’t be able to edit on…" at bounding box center [577, 325] width 1155 height 650
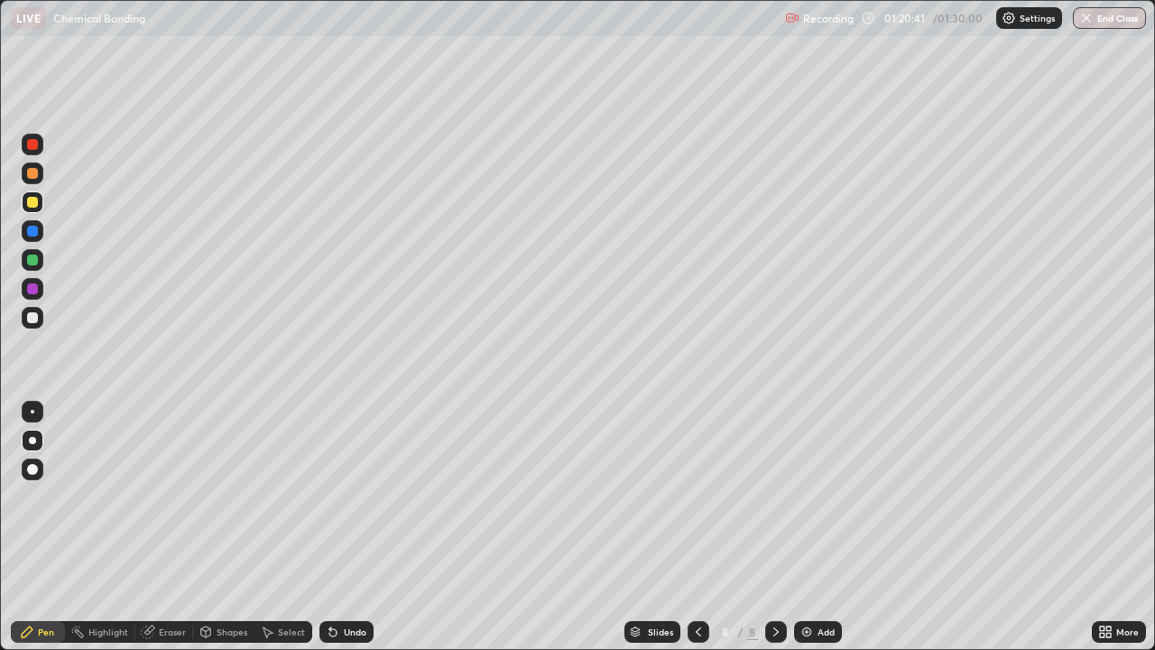
click at [1130, 22] on button "End Class" at bounding box center [1109, 18] width 73 height 22
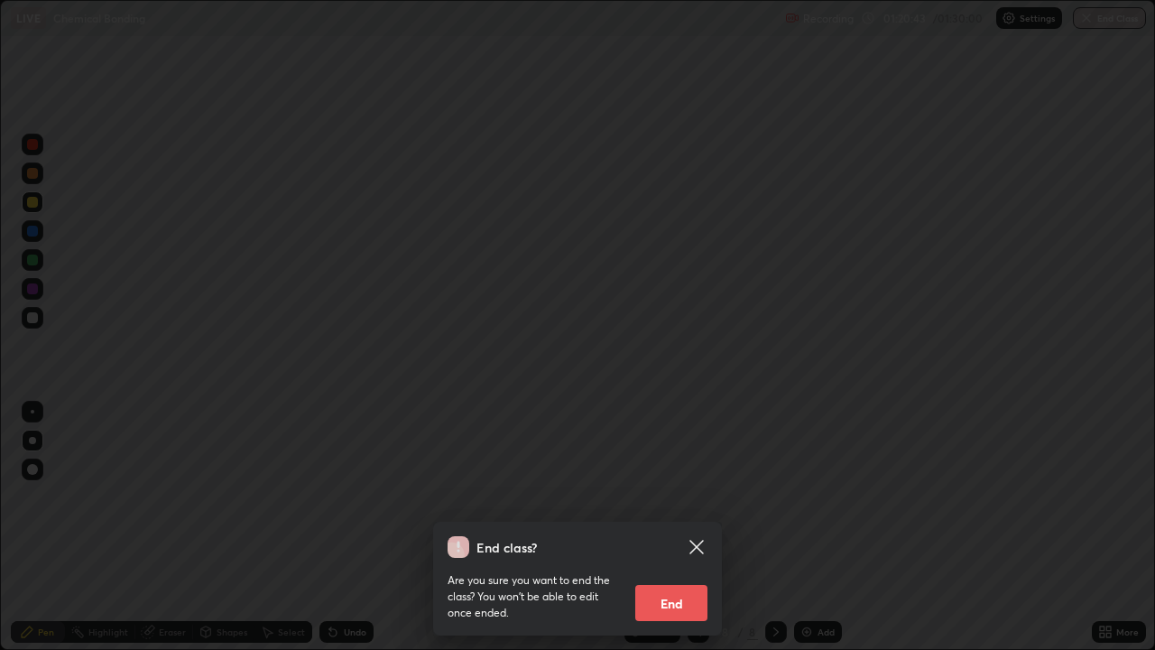
click at [670, 527] on button "End" at bounding box center [672, 603] width 72 height 36
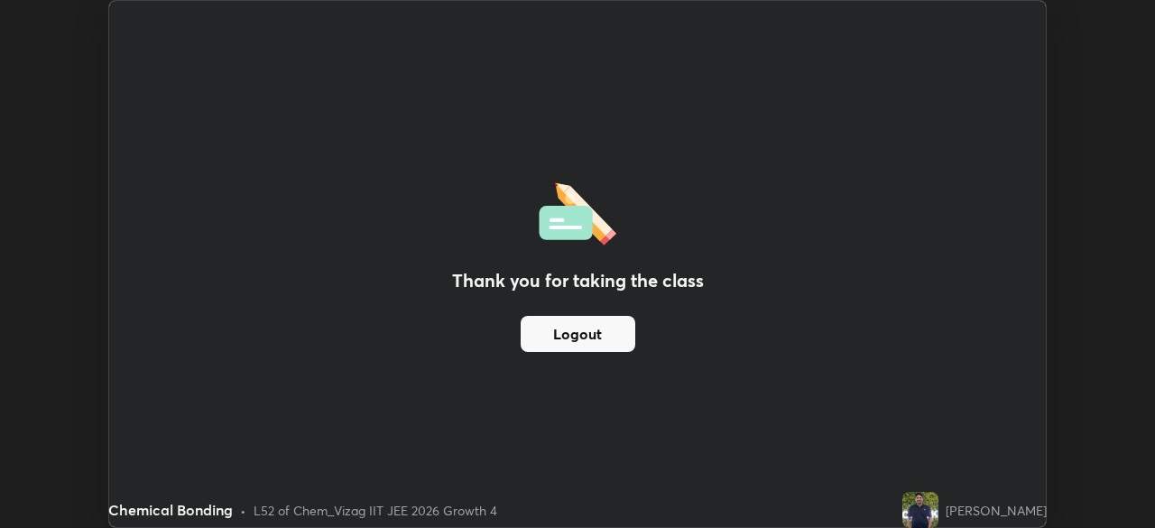
scroll to position [89743, 89116]
